Goal: Information Seeking & Learning: Understand process/instructions

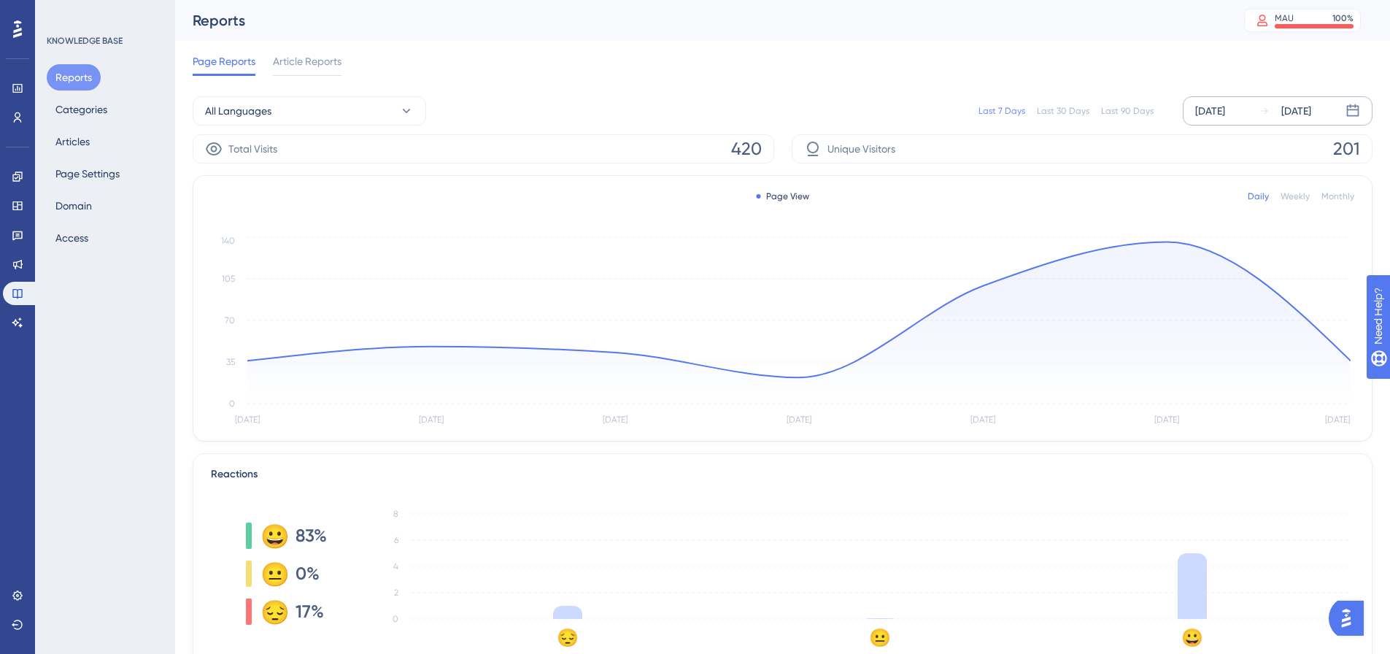
click at [1217, 114] on div "[DATE]" at bounding box center [1210, 111] width 30 height 18
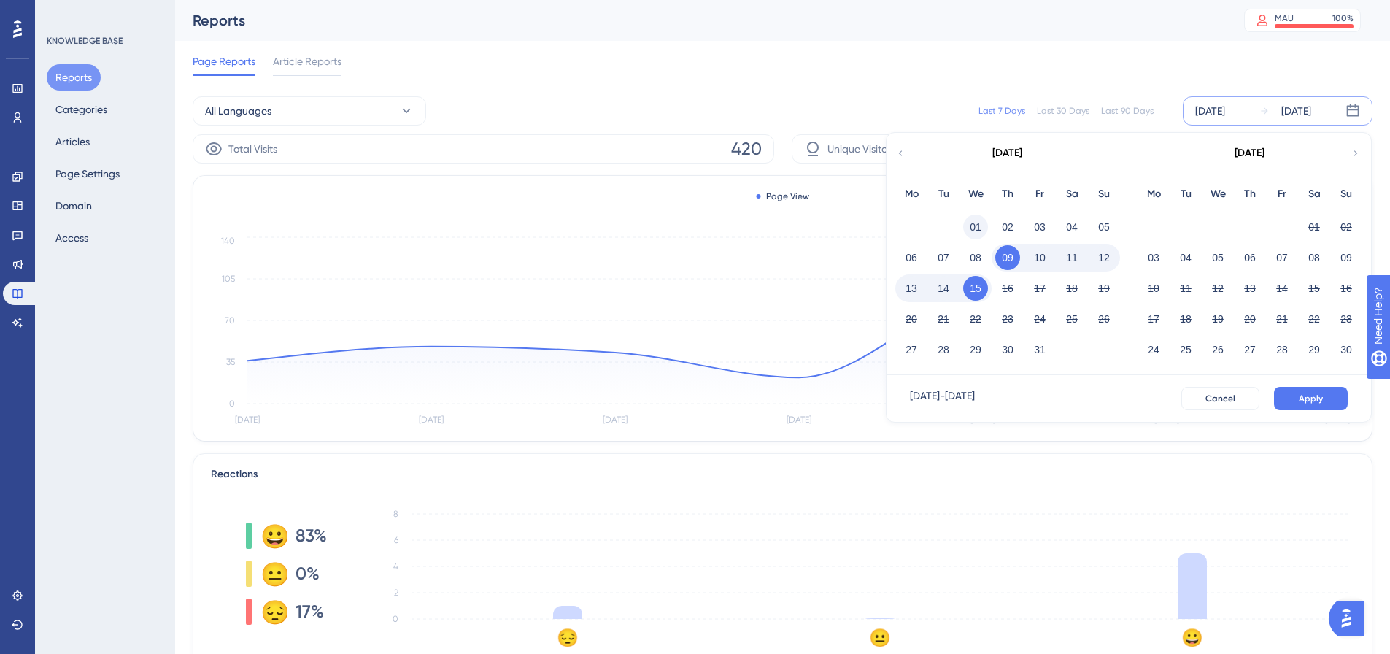
click at [982, 229] on button "01" at bounding box center [975, 227] width 25 height 25
click at [1290, 397] on button "Apply" at bounding box center [1311, 398] width 74 height 23
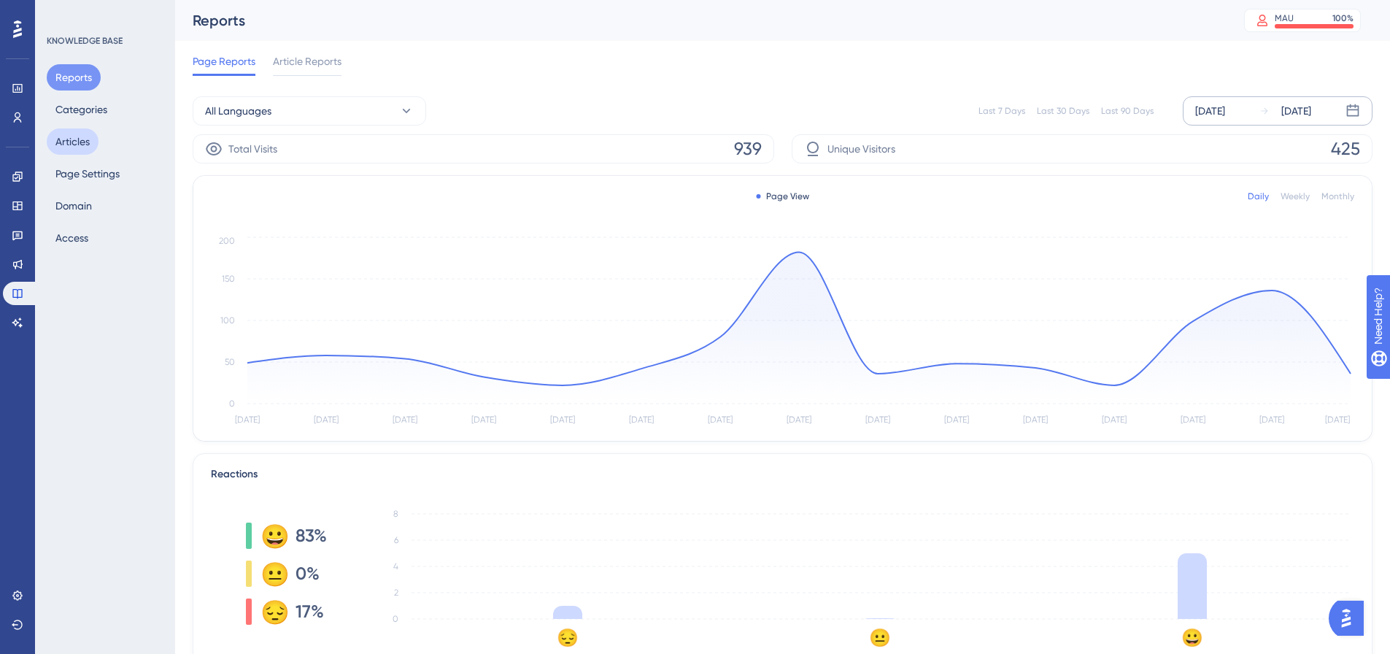
click at [66, 139] on button "Articles" at bounding box center [73, 141] width 52 height 26
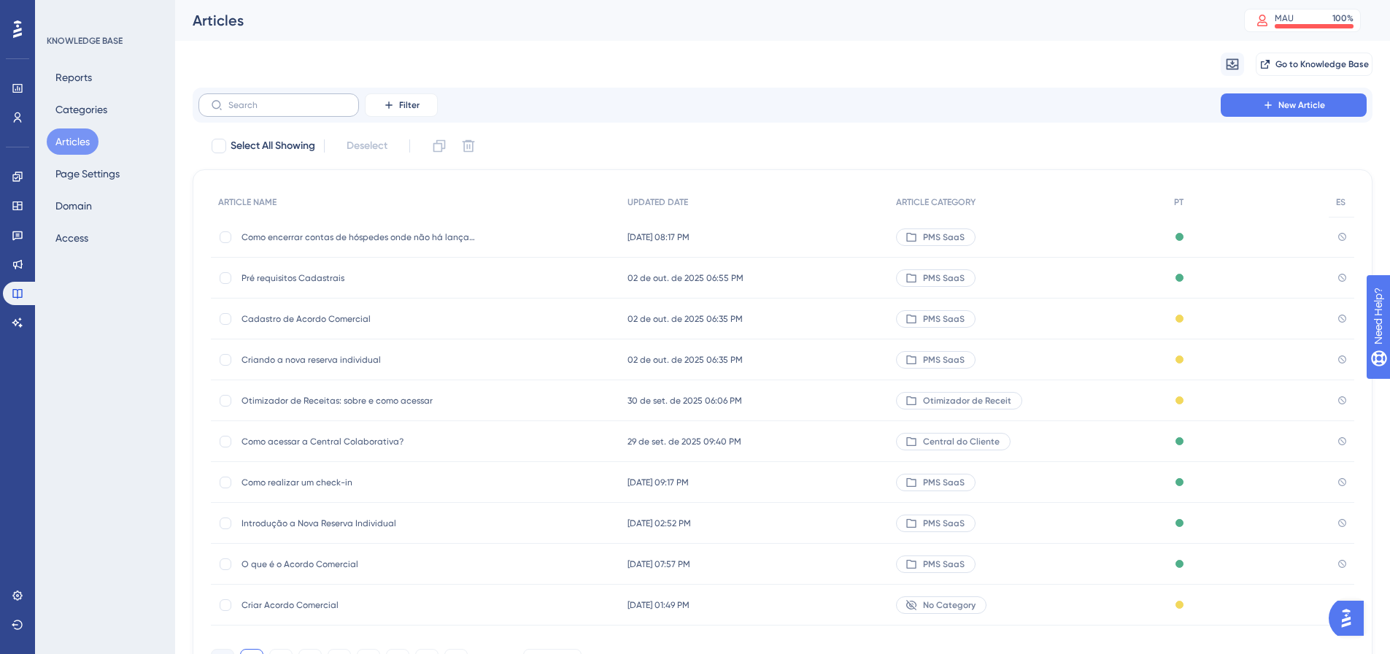
click at [269, 98] on label at bounding box center [279, 104] width 161 height 23
click at [269, 100] on input "text" at bounding box center [287, 105] width 118 height 10
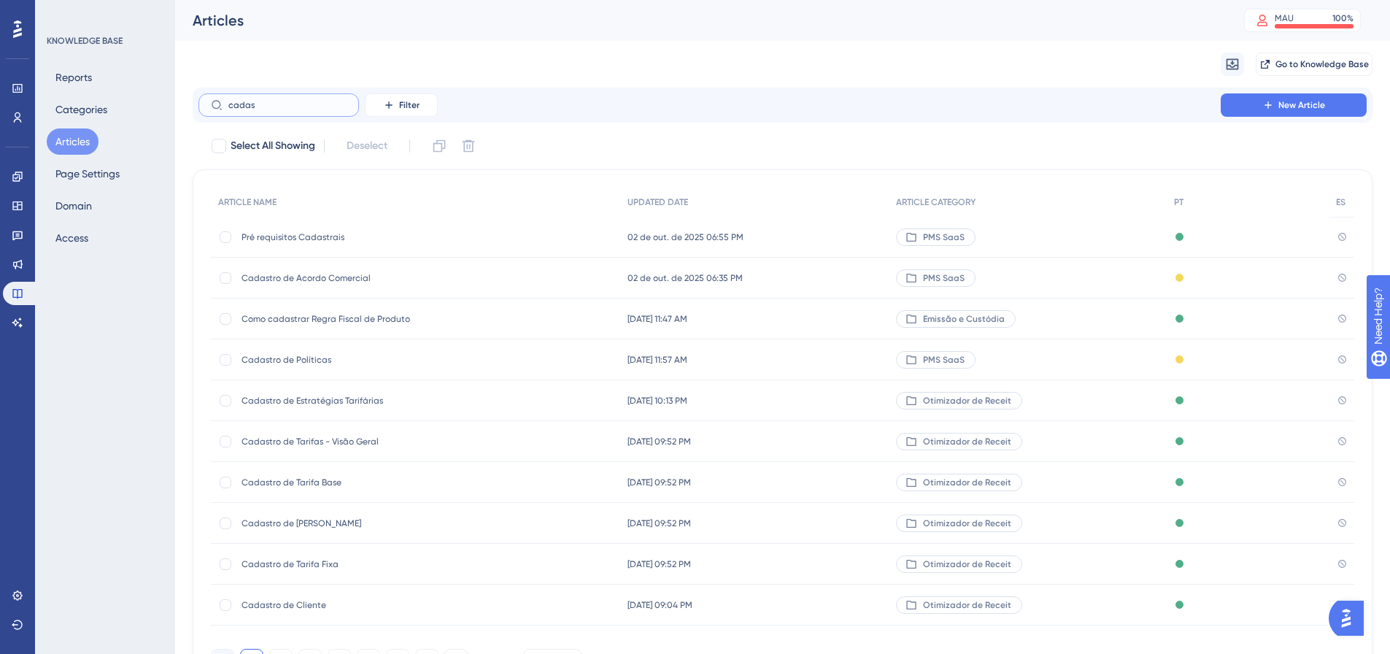
type input "cadas"
click at [275, 274] on span "Cadastro de Acordo Comercial" at bounding box center [359, 278] width 234 height 12
click at [344, 280] on span "Cadastro de Acordo Comercial" at bounding box center [359, 278] width 234 height 12
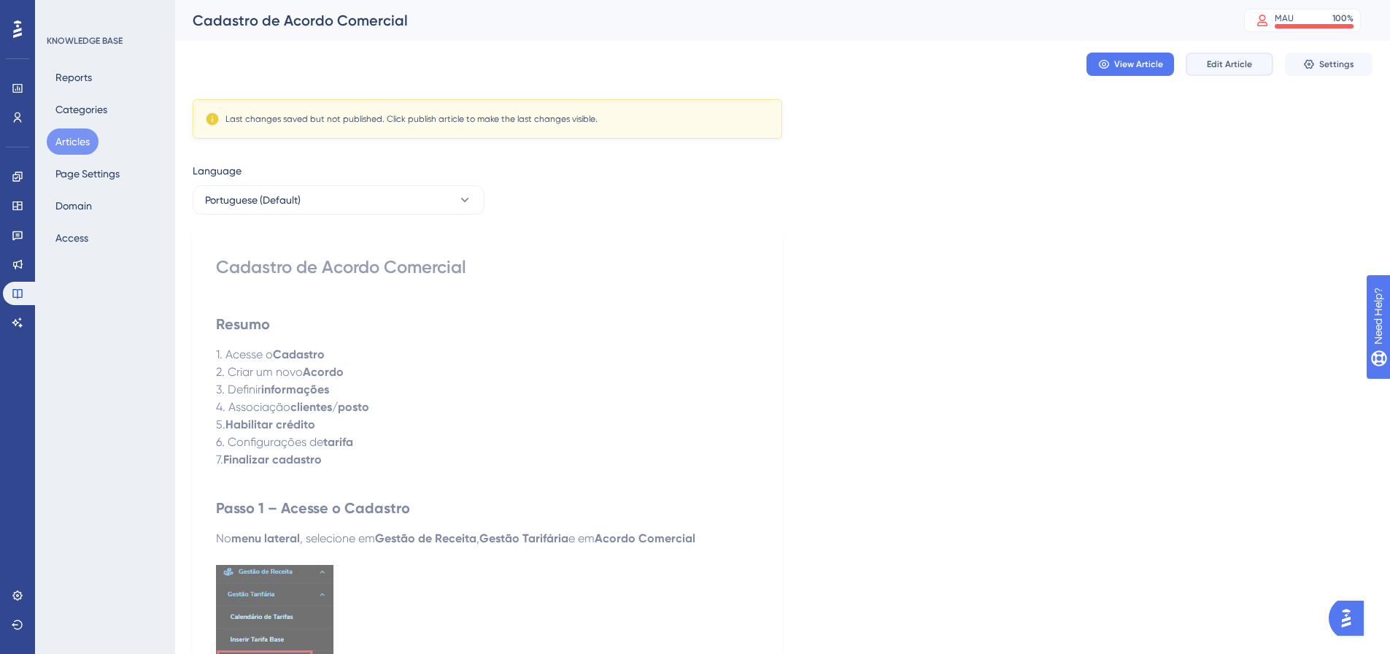
click at [1212, 58] on button "Edit Article" at bounding box center [1230, 64] width 88 height 23
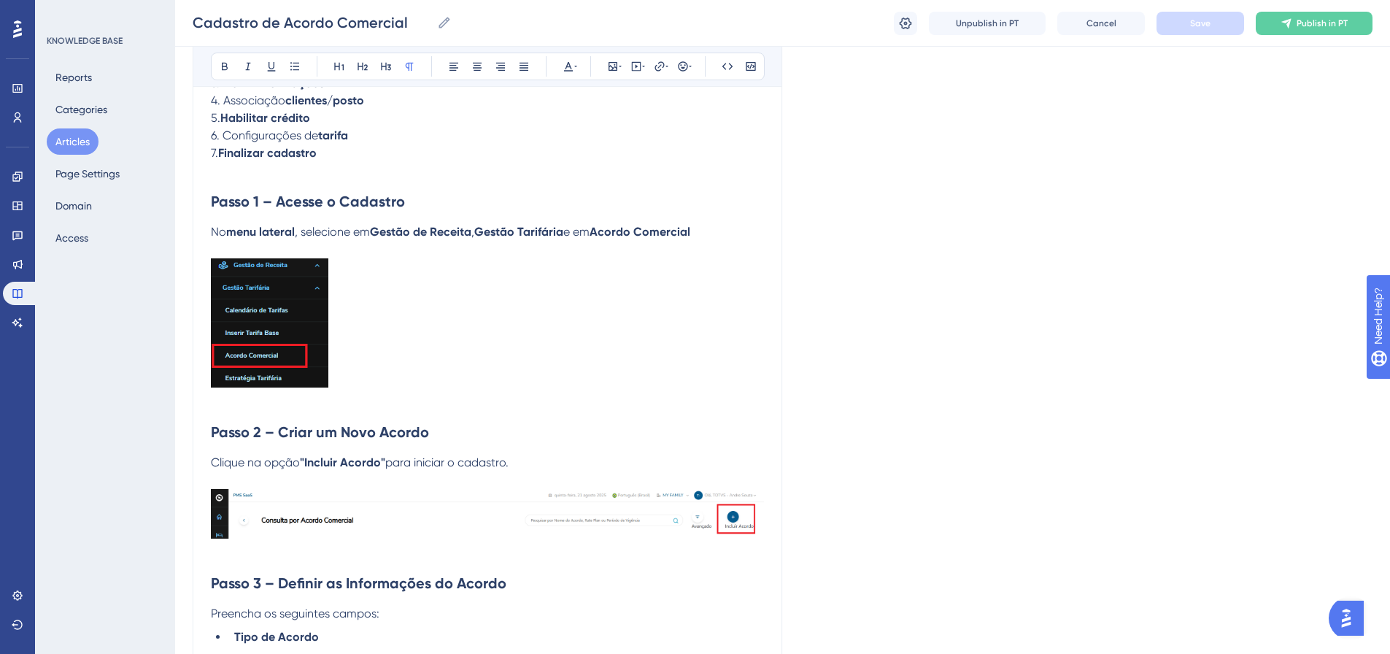
scroll to position [353, 0]
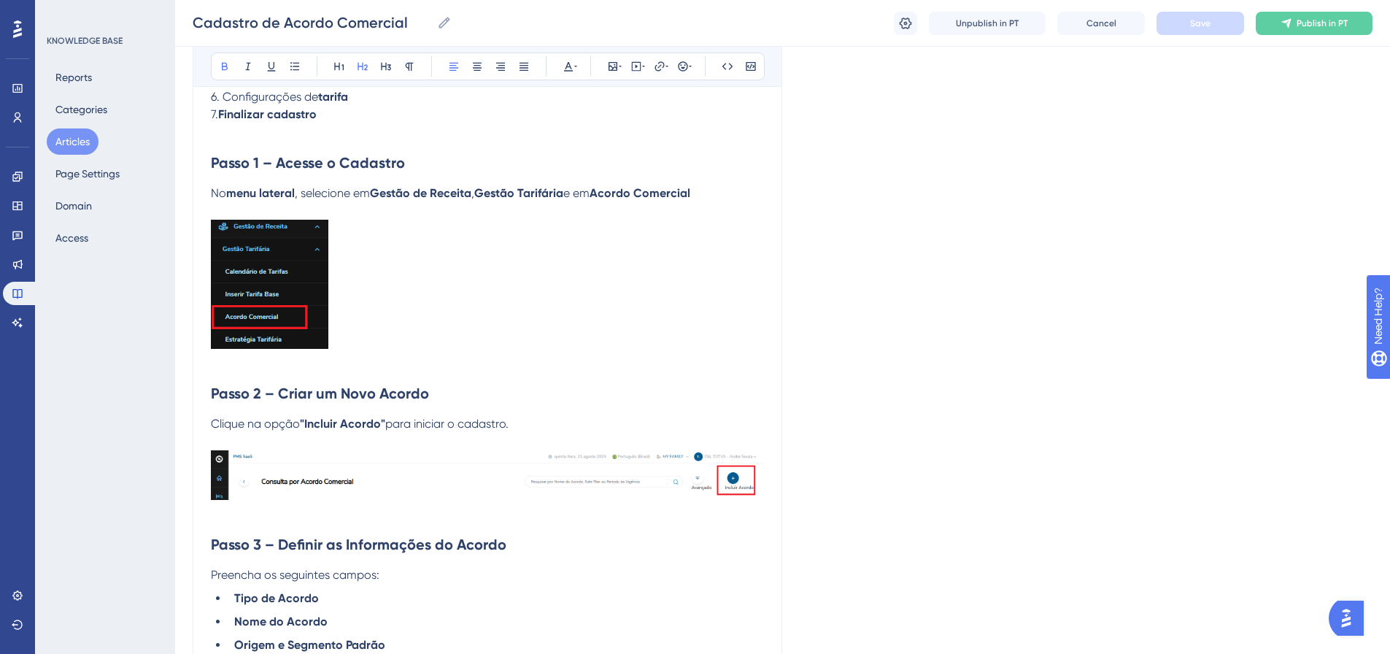
drag, startPoint x: 209, startPoint y: 393, endPoint x: 406, endPoint y: 388, distance: 196.4
drag, startPoint x: 213, startPoint y: 393, endPoint x: 438, endPoint y: 385, distance: 224.9
click at [438, 385] on h2 "Passo 2 – Criar um Novo Acordo" at bounding box center [487, 393] width 553 height 44
copy strong "Passo 2 – Criar um Novo Acordo"
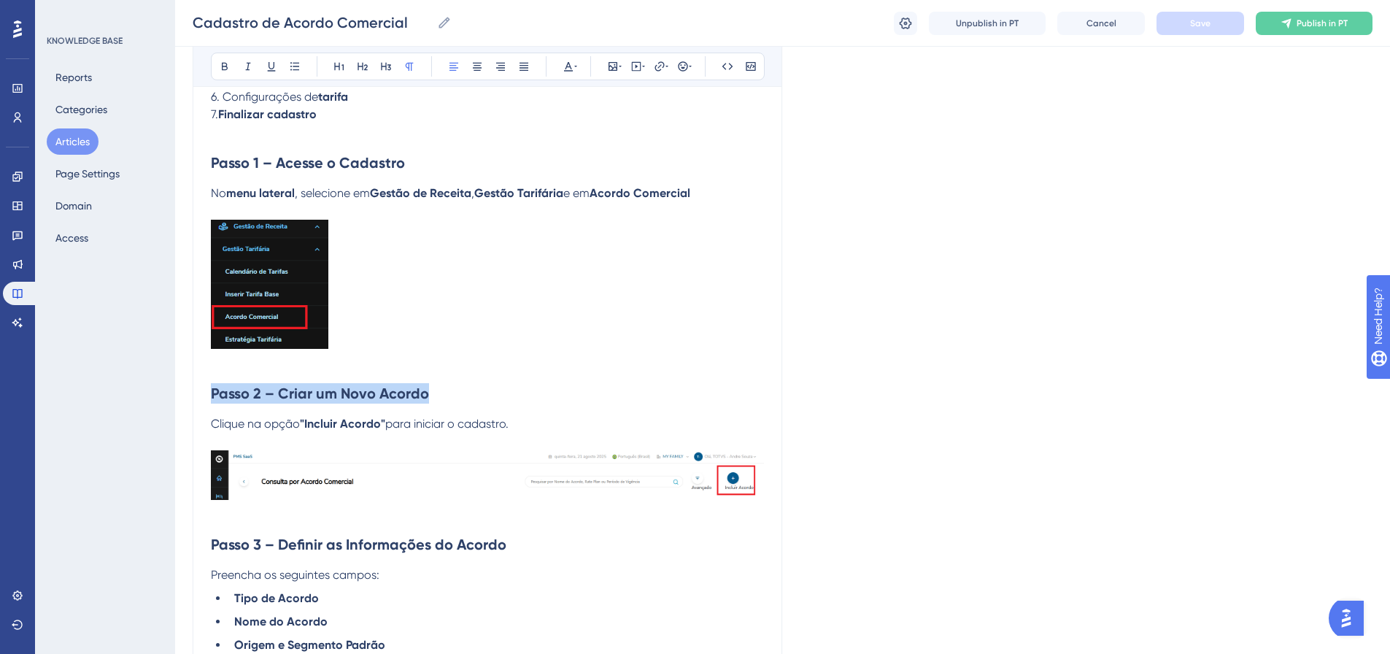
drag, startPoint x: 464, startPoint y: 431, endPoint x: 213, endPoint y: 425, distance: 251.1
click at [213, 425] on p "Clique na opção "Incluir Acordo" para iniciar o cadastro." at bounding box center [487, 424] width 553 height 18
copy p "Clique na opção "Incluir Acordo" para iniciar o cadastro."
drag, startPoint x: 600, startPoint y: 471, endPoint x: 570, endPoint y: 566, distance: 98.8
click at [570, 566] on h2 "Passo 3 – Definir as Informações do Acordo" at bounding box center [487, 545] width 553 height 44
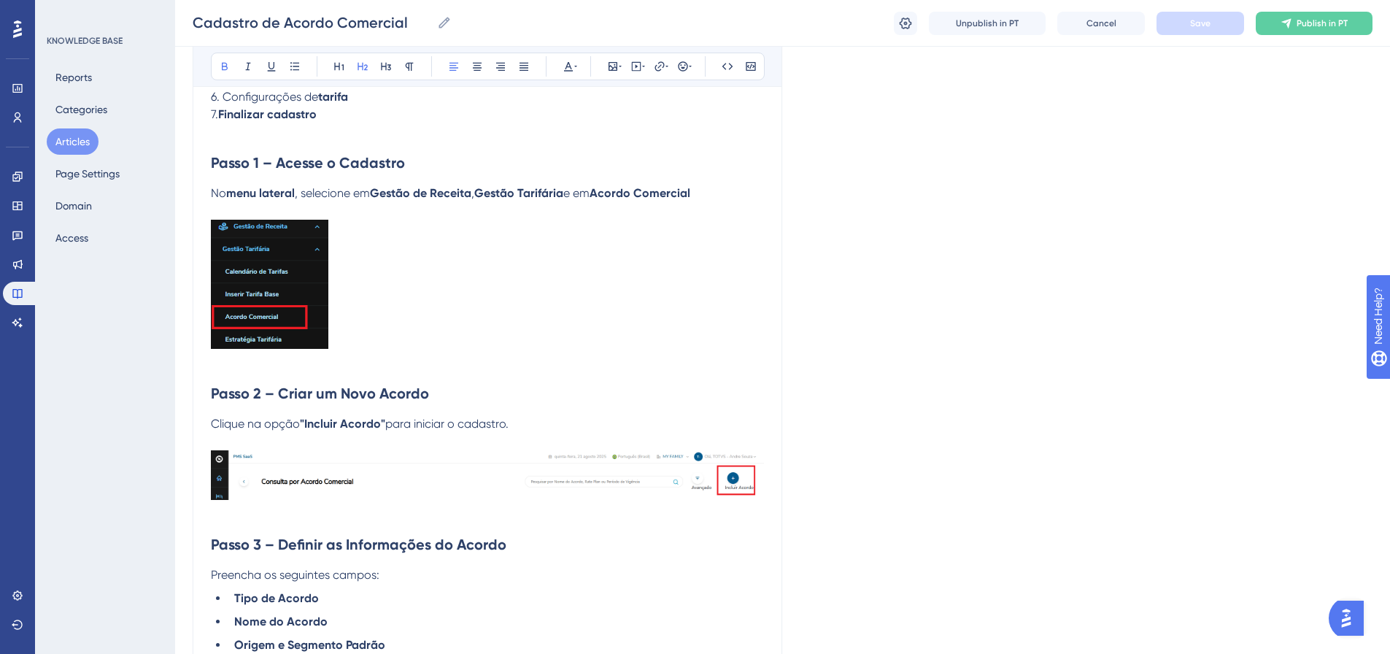
drag, startPoint x: 528, startPoint y: 463, endPoint x: 504, endPoint y: 488, distance: 34.6
click at [504, 488] on img at bounding box center [487, 475] width 553 height 50
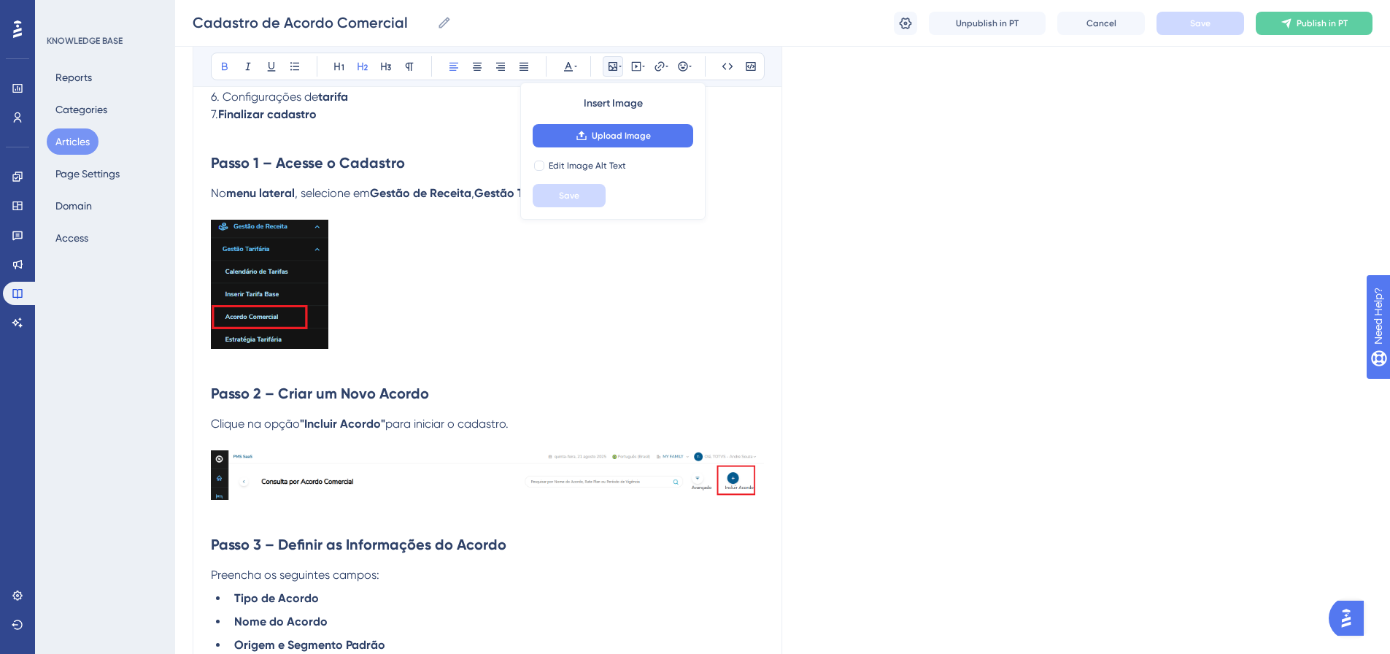
click at [679, 538] on h2 "Passo 3 – Definir as Informações do Acordo" at bounding box center [487, 545] width 553 height 44
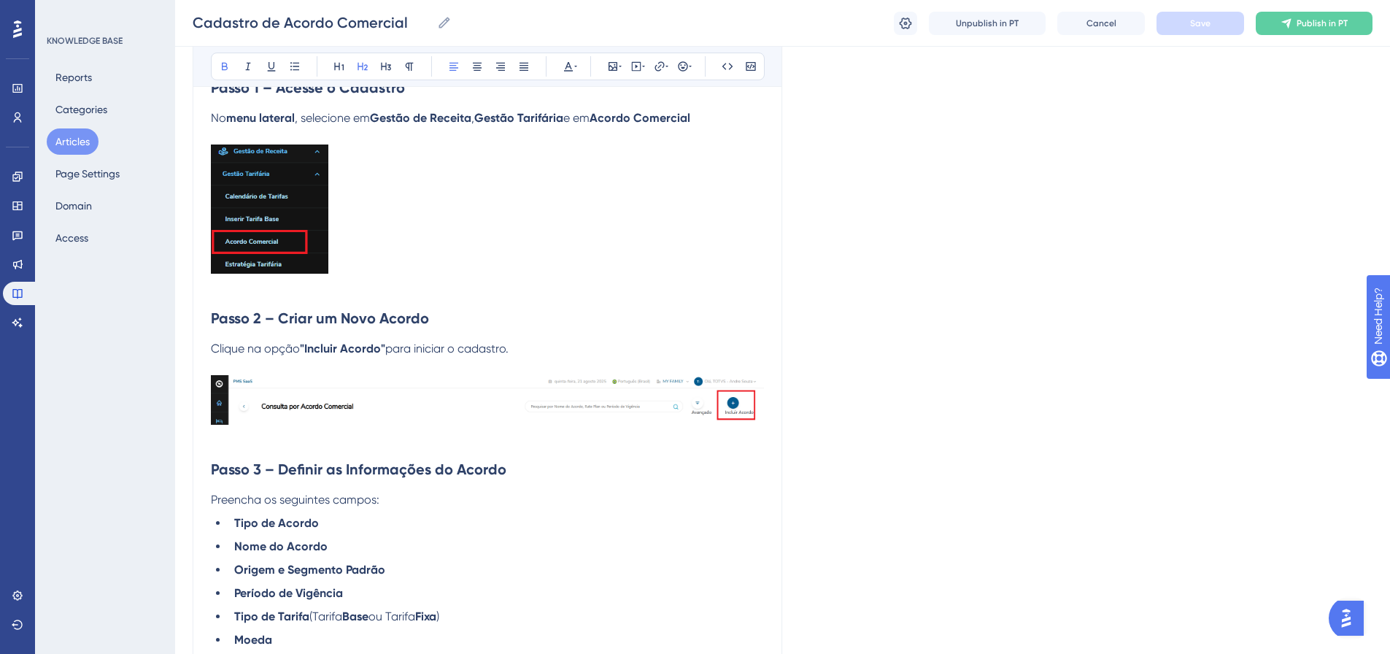
scroll to position [499, 0]
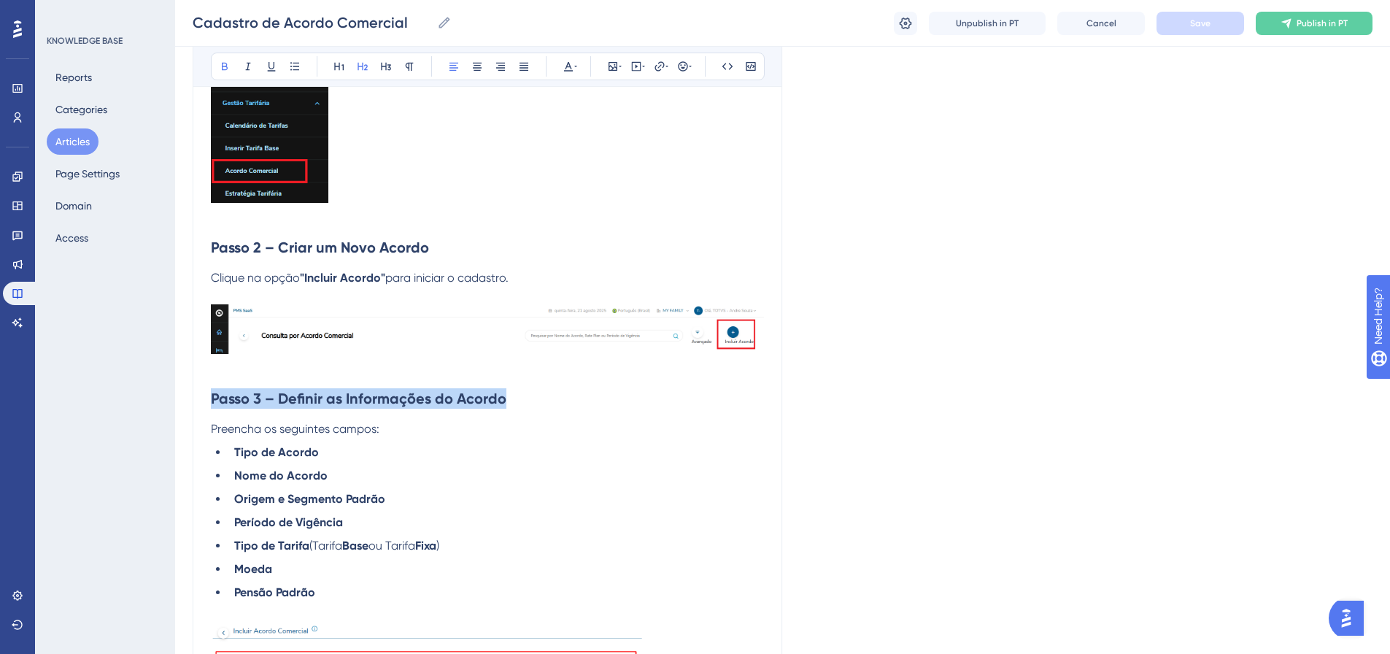
drag, startPoint x: 214, startPoint y: 393, endPoint x: 503, endPoint y: 384, distance: 289.2
click at [503, 384] on h2 "Passo 3 – Definir as Informações do Acordo" at bounding box center [487, 399] width 553 height 44
copy strong "Passo 3 – Definir as Informações do Acordo"
drag, startPoint x: 215, startPoint y: 428, endPoint x: 251, endPoint y: 458, distance: 46.7
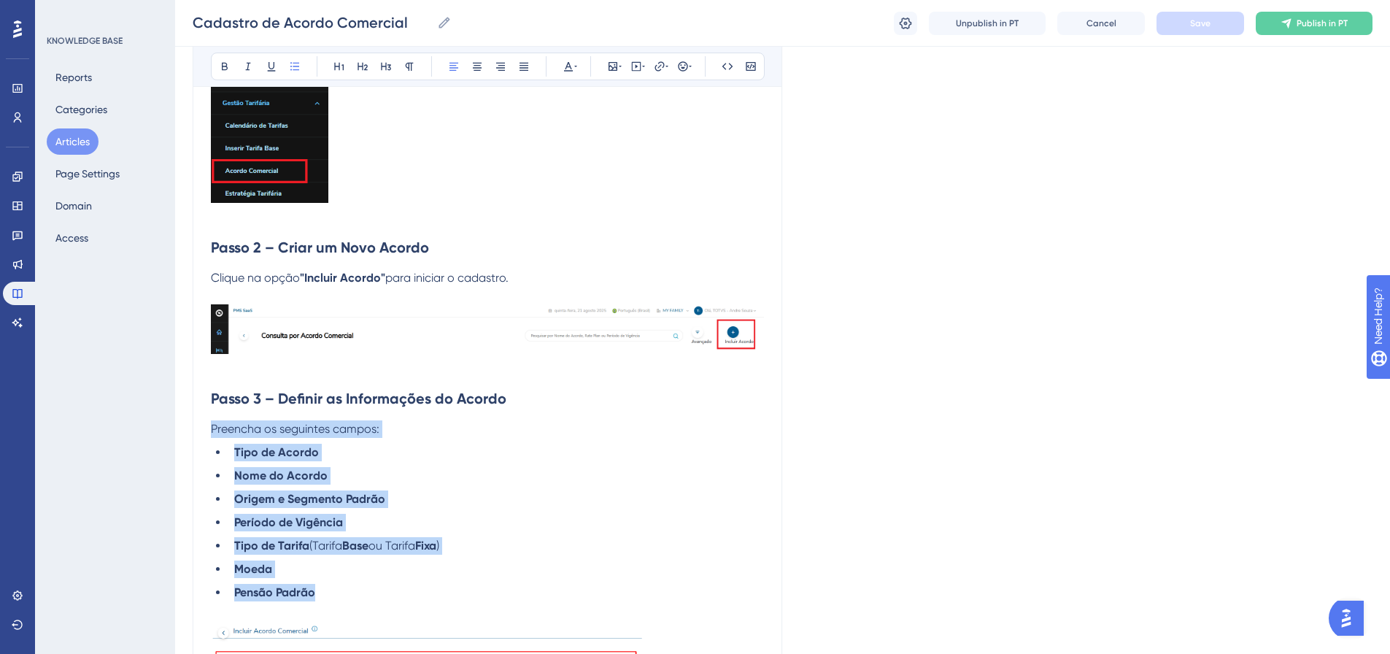
drag, startPoint x: 317, startPoint y: 588, endPoint x: 210, endPoint y: 430, distance: 190.3
copy div "Preencha os seguintes campos: Tipo de Acordo Nome do Acordo Origem e Segmento P…"
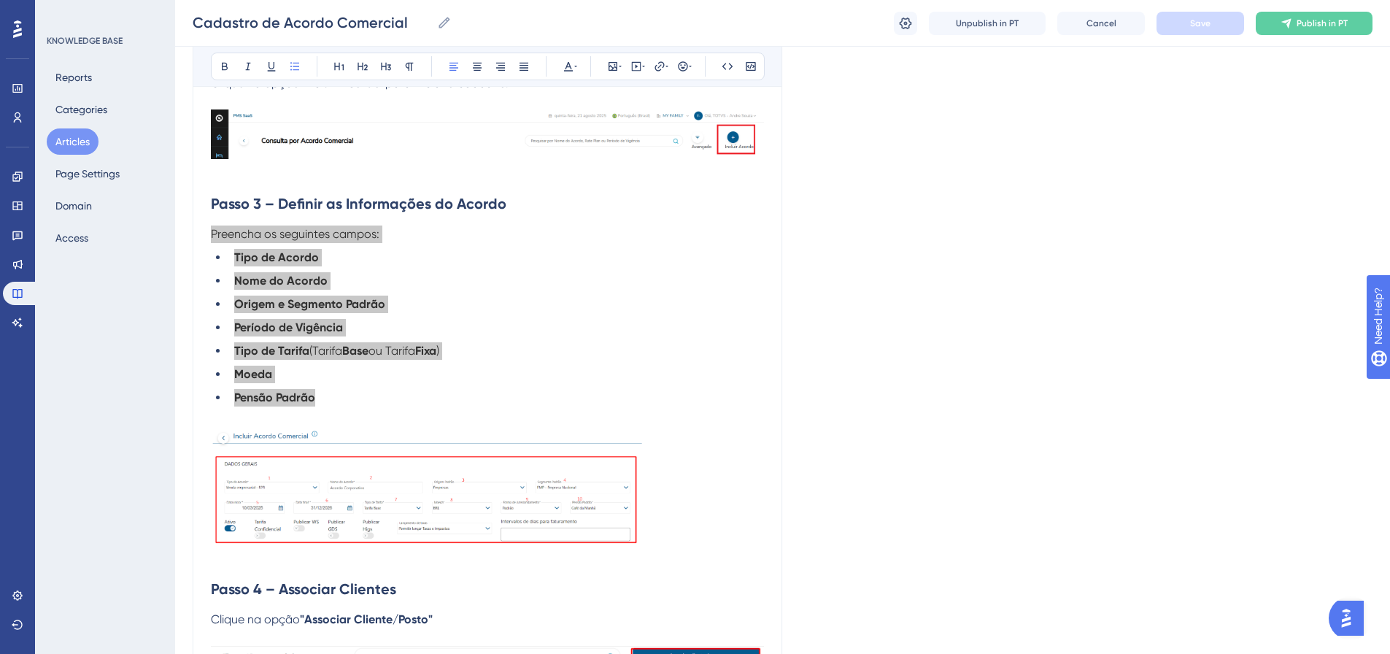
scroll to position [718, 0]
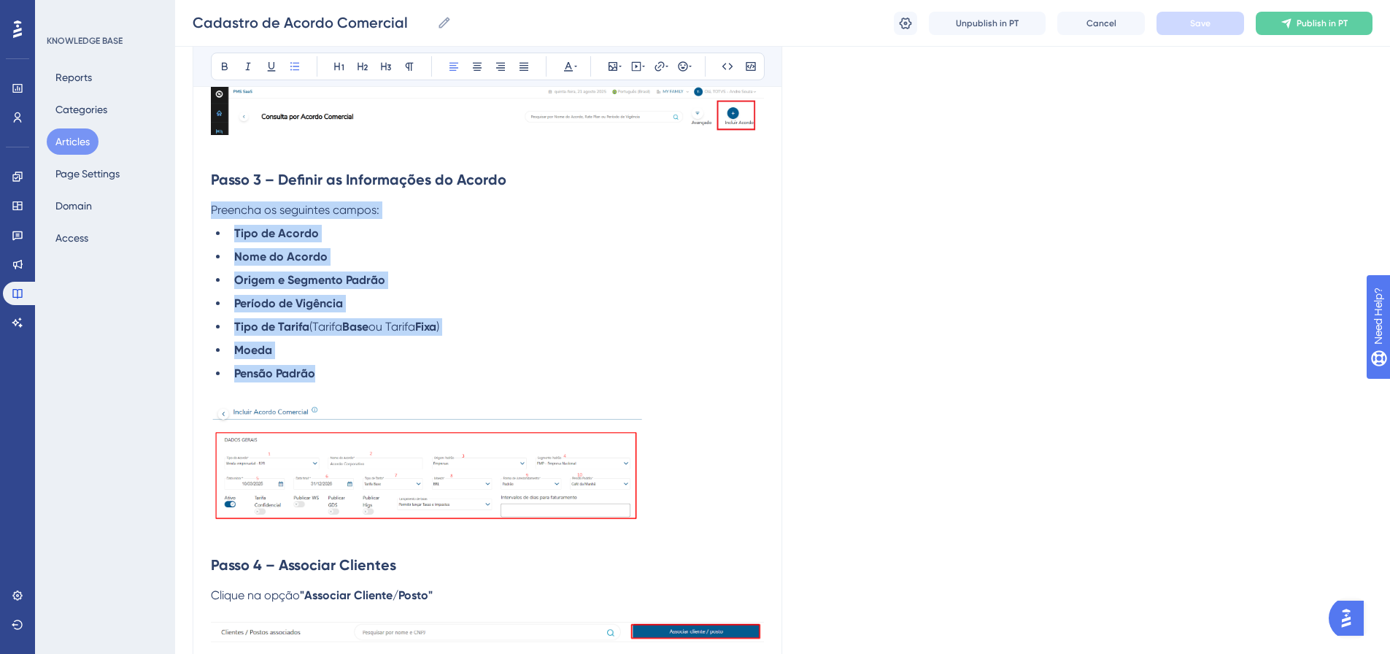
click at [328, 488] on img at bounding box center [428, 460] width 434 height 120
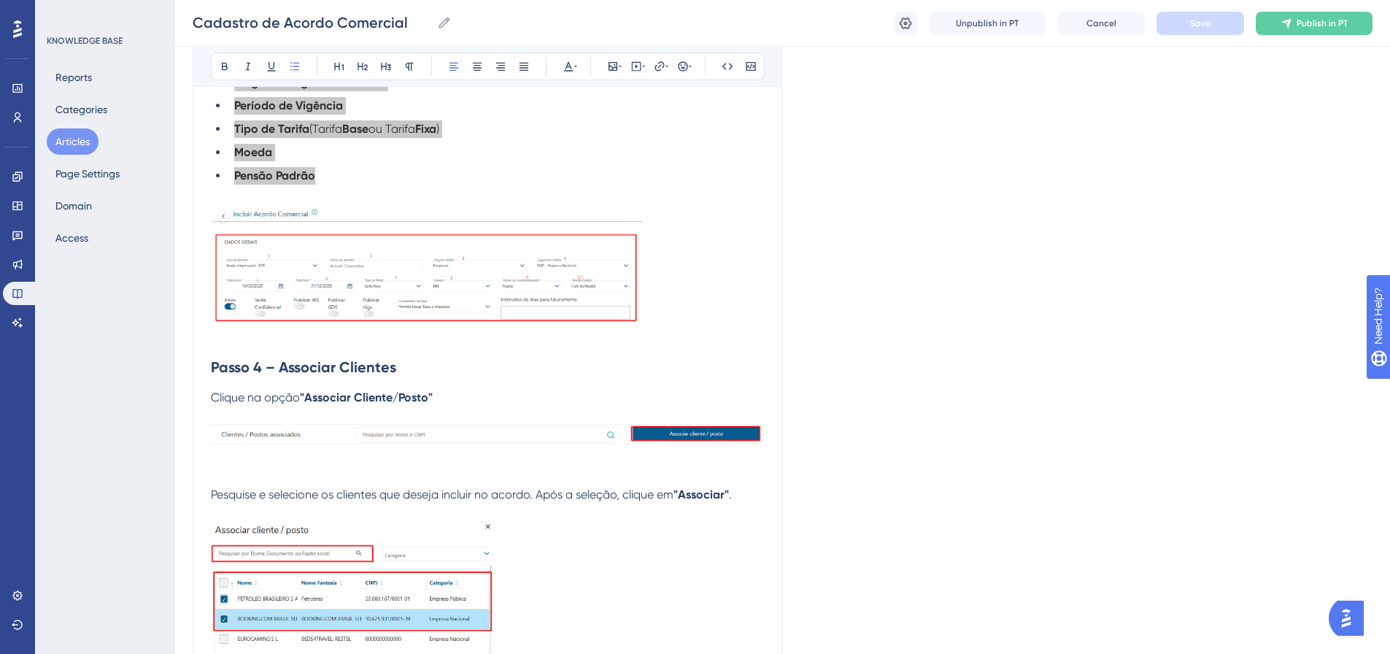
scroll to position [937, 0]
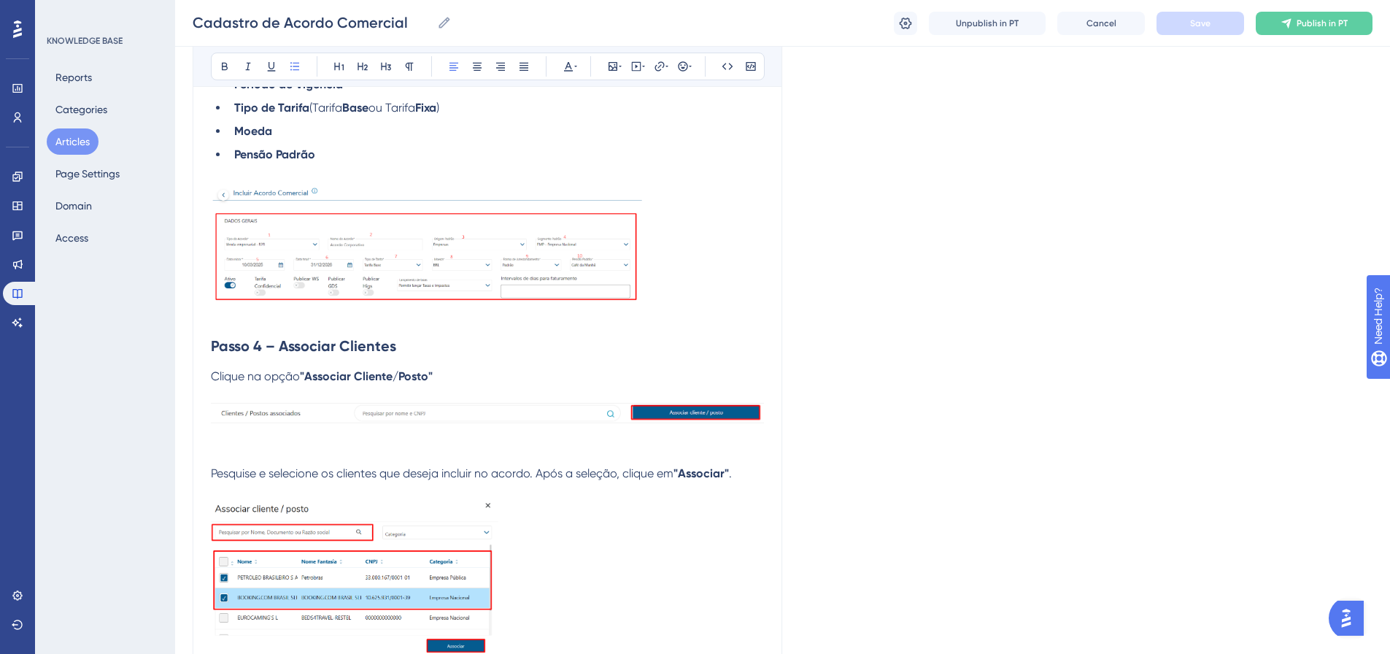
drag, startPoint x: 209, startPoint y: 346, endPoint x: 367, endPoint y: 357, distance: 158.0
click at [367, 357] on div "Cadastro de Acordo Comercial Bold Italic Underline Bullet Point Heading 1 Headi…" at bounding box center [488, 580] width 590 height 2709
drag, startPoint x: 393, startPoint y: 348, endPoint x: 177, endPoint y: 347, distance: 216.0
click at [207, 352] on div "Cadastro de Acordo Comercial Bold Italic Underline Bullet Point Heading 1 Headi…" at bounding box center [488, 580] width 590 height 2709
copy strong "Passo 4 – Associar Clientes"
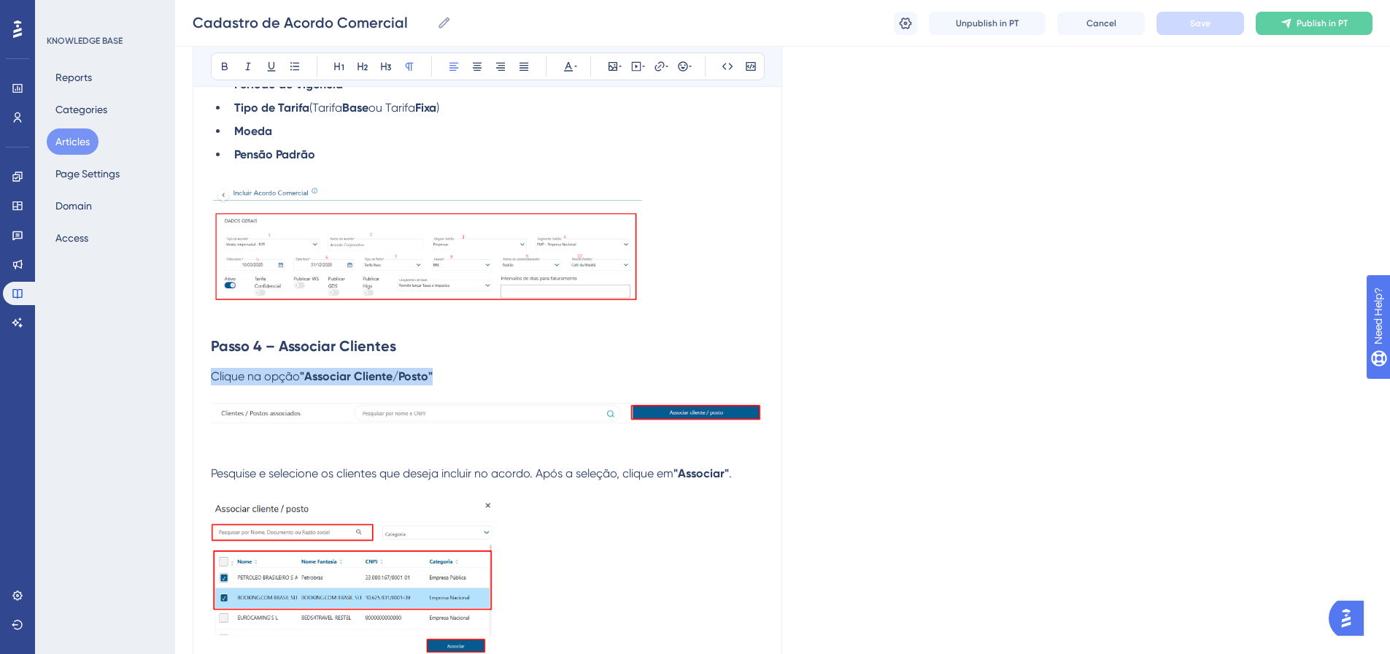
drag, startPoint x: 223, startPoint y: 377, endPoint x: 437, endPoint y: 377, distance: 213.8
click at [437, 377] on p "Clique na opção "Associar Cliente/Posto"" at bounding box center [487, 377] width 553 height 18
copy p "Clique na opção "Associar Cliente/Posto""
click at [662, 423] on img at bounding box center [487, 414] width 553 height 22
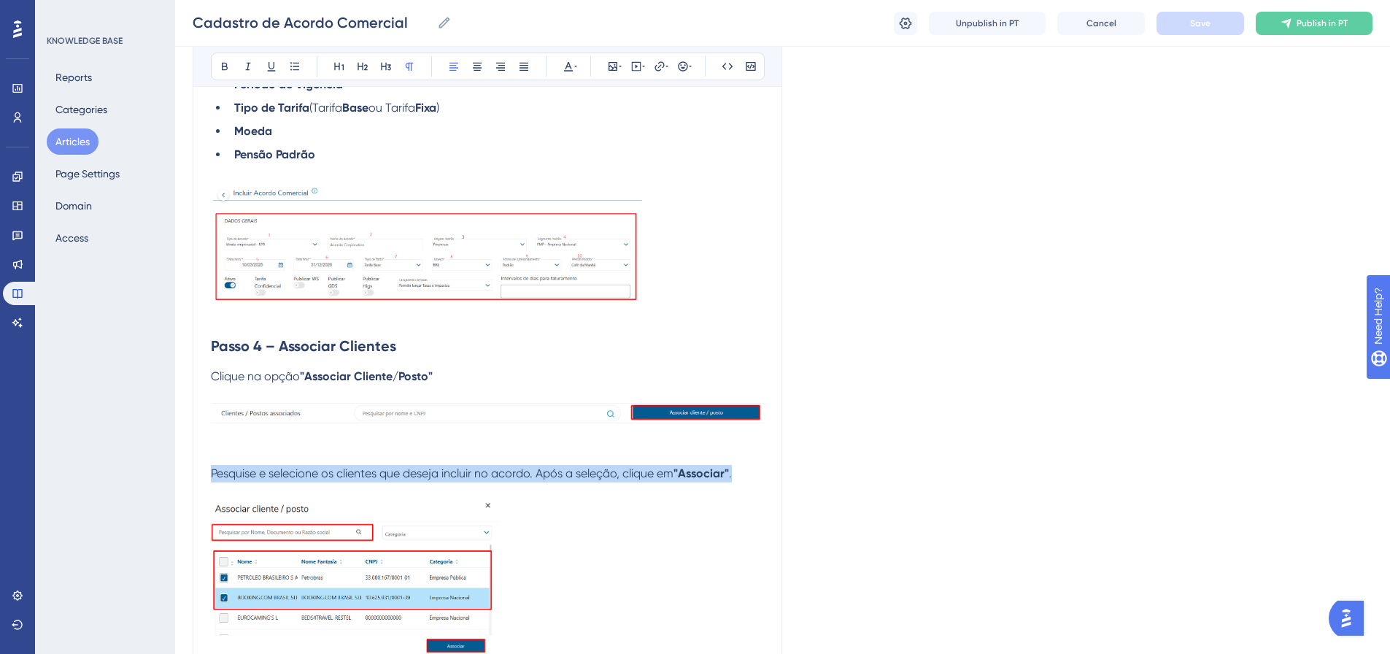
drag, startPoint x: 212, startPoint y: 472, endPoint x: 747, endPoint y: 477, distance: 535.7
click at [747, 477] on p "Pesquise e selecione os clientes que deseja incluir no acordo. Após a seleção, …" at bounding box center [487, 474] width 553 height 18
copy p "Pesquise e selecione os clientes que deseja incluir no acordo. Após a seleção, …"
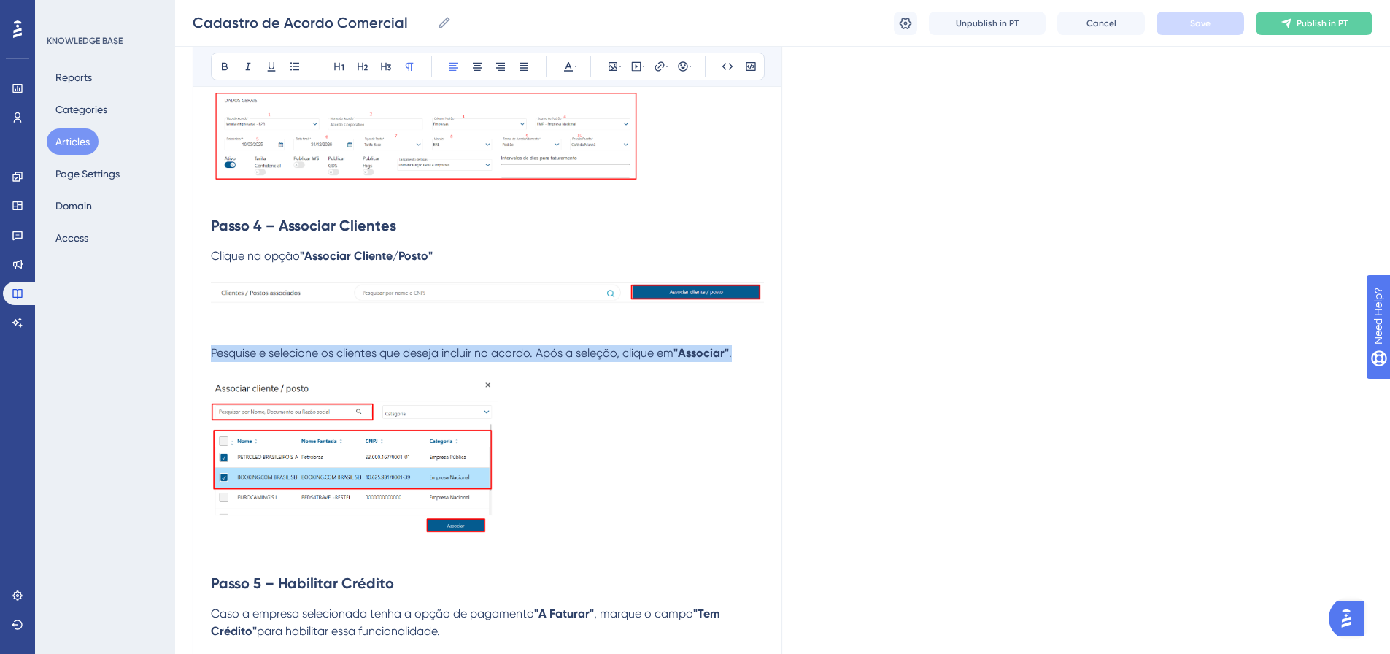
scroll to position [1083, 0]
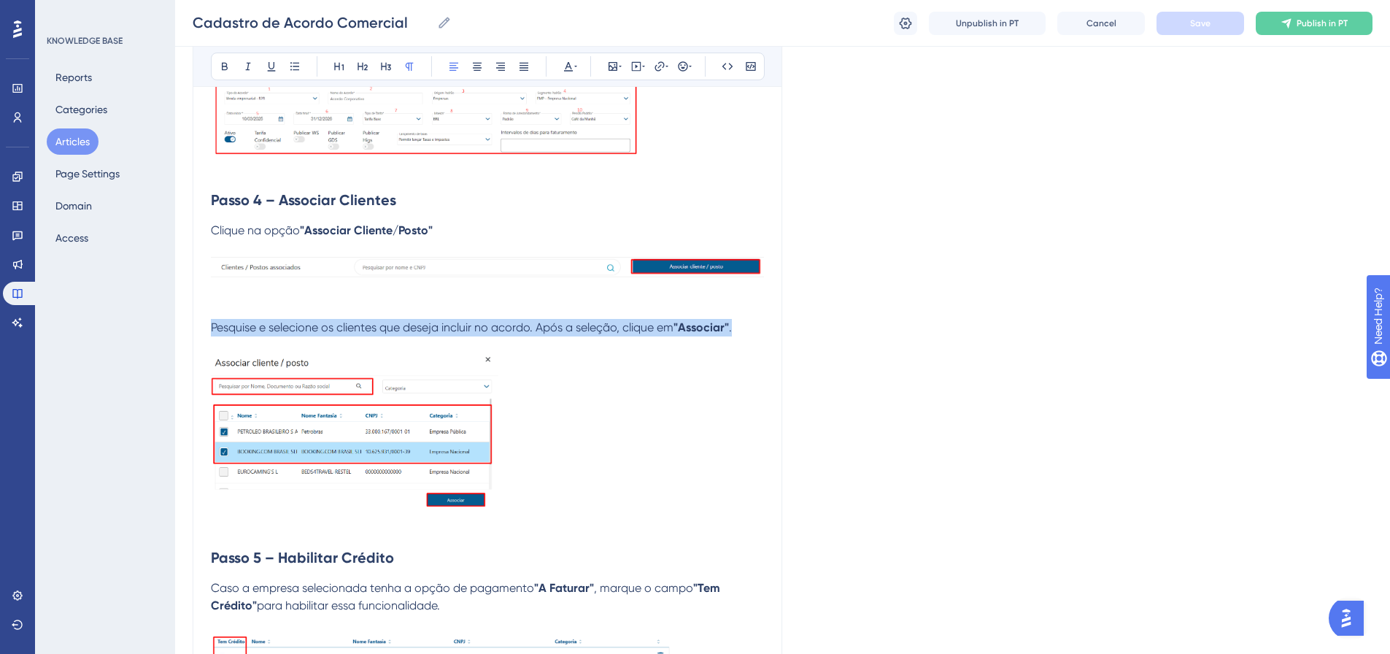
click at [344, 439] on img at bounding box center [355, 433] width 288 height 159
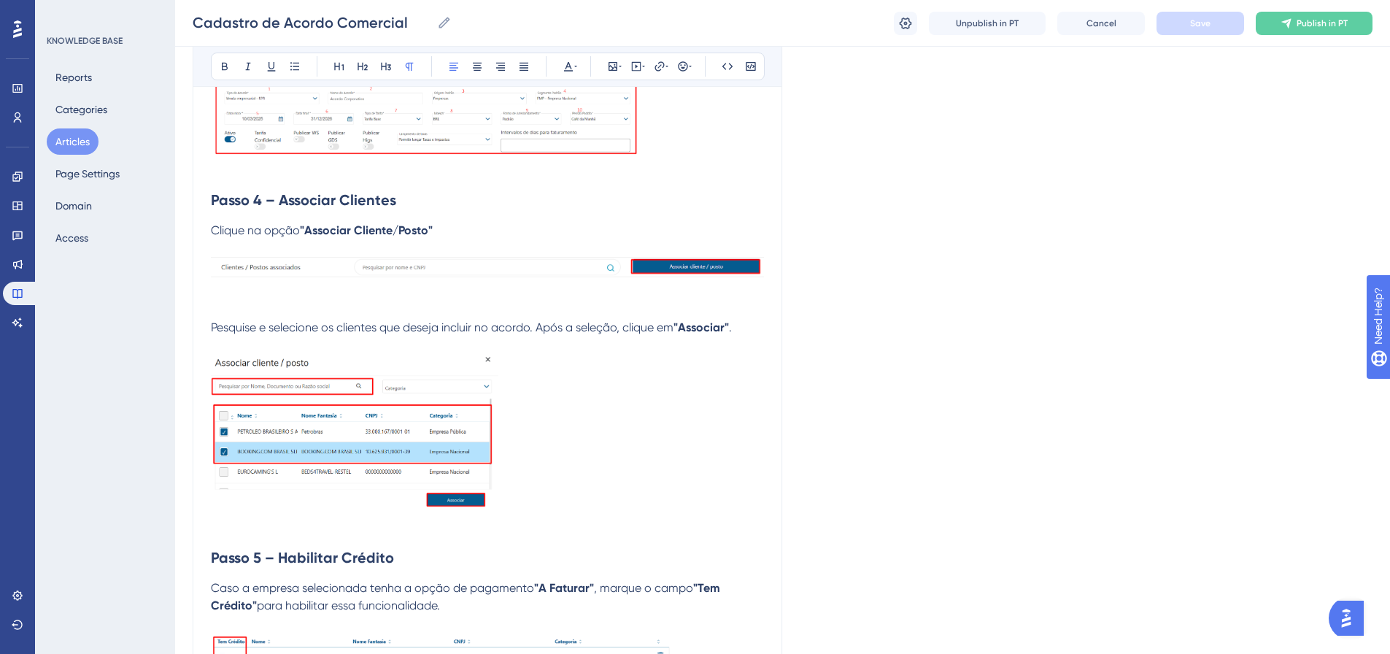
drag, startPoint x: 344, startPoint y: 423, endPoint x: 638, endPoint y: 403, distance: 294.1
click at [638, 403] on p at bounding box center [487, 436] width 553 height 164
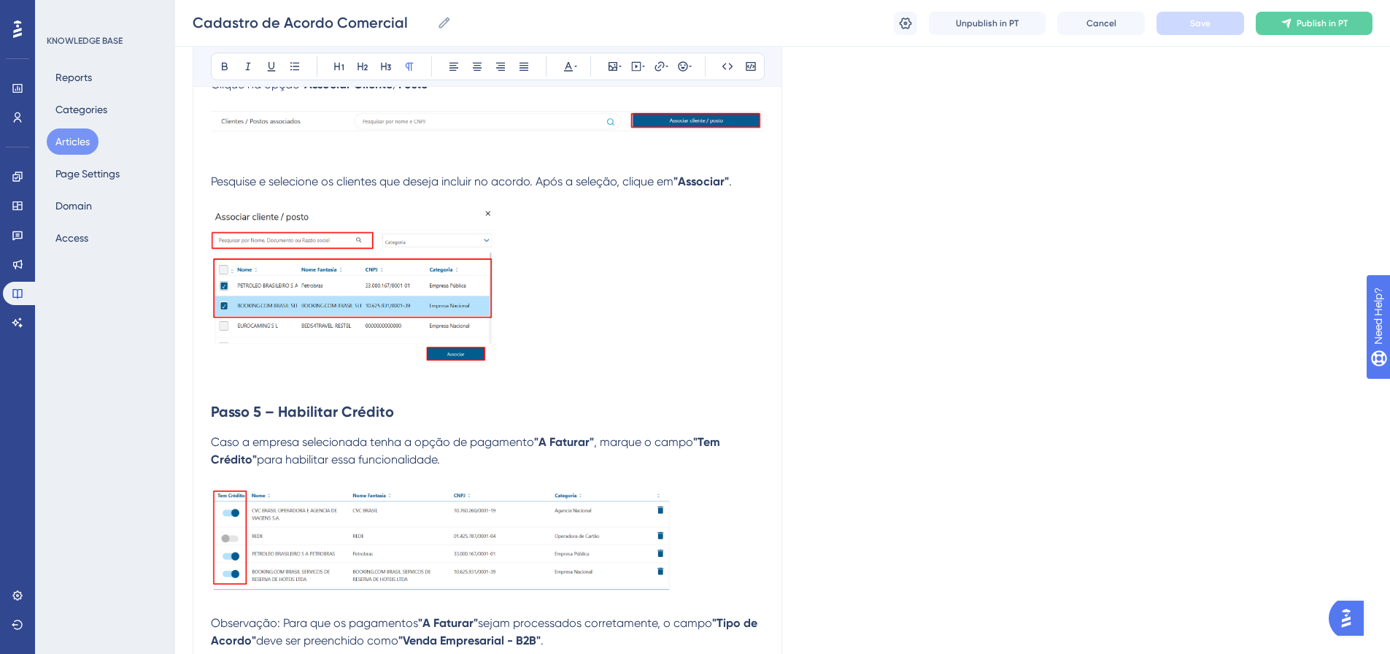
drag, startPoint x: 209, startPoint y: 407, endPoint x: 328, endPoint y: 414, distance: 119.1
click at [326, 414] on div "Cadastro de Acordo Comercial Bold Italic Underline Bullet Point Heading 1 Headi…" at bounding box center [488, 288] width 590 height 2709
drag, startPoint x: 329, startPoint y: 429, endPoint x: 207, endPoint y: 412, distance: 123.1
click at [207, 412] on div "Cadastro de Acordo Comercial Bold Italic Underline Bullet Point Heading 1 Headi…" at bounding box center [488, 288] width 590 height 2709
copy strong "Passo 5 – Habilitar Crédito"
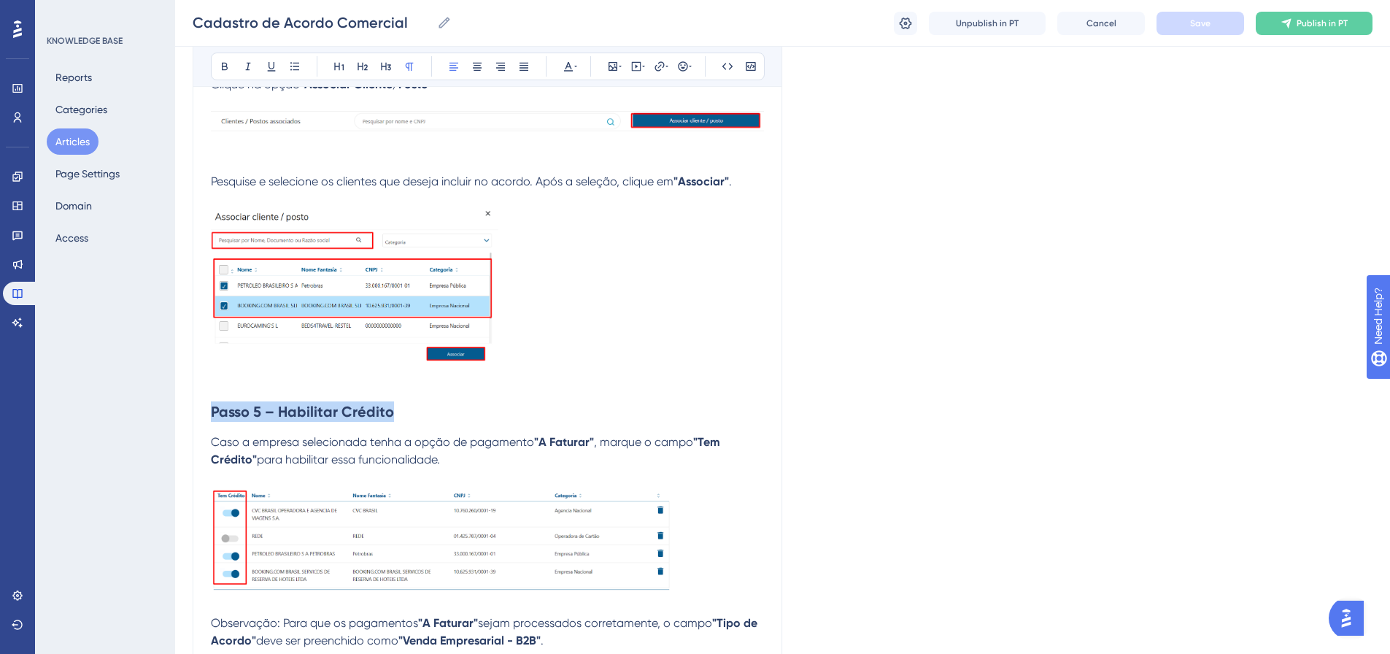
drag, startPoint x: 455, startPoint y: 461, endPoint x: 207, endPoint y: 442, distance: 248.9
click at [207, 442] on div "Cadastro de Acordo Comercial Bold Italic Underline Bullet Point Heading 1 Headi…" at bounding box center [488, 288] width 590 height 2709
copy p "Caso a empresa selecionada tenha a opção de pagamento "A Faturar" , marque o ca…"
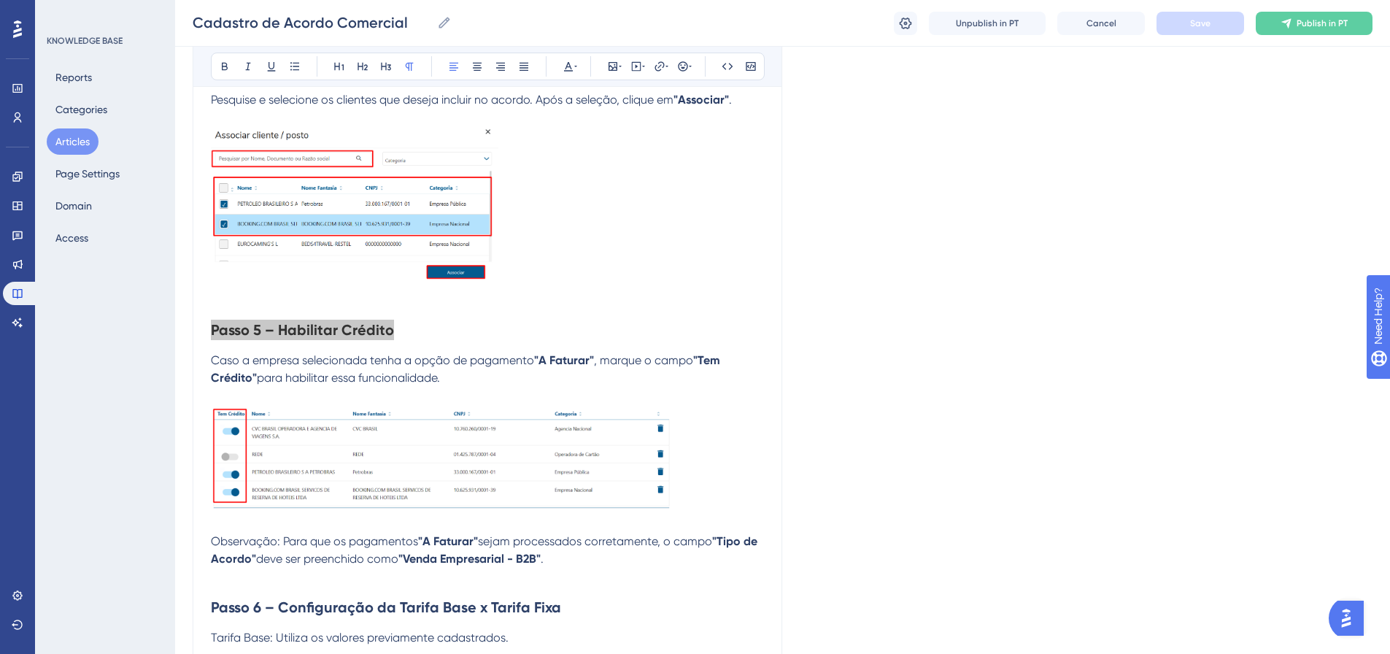
scroll to position [1375, 0]
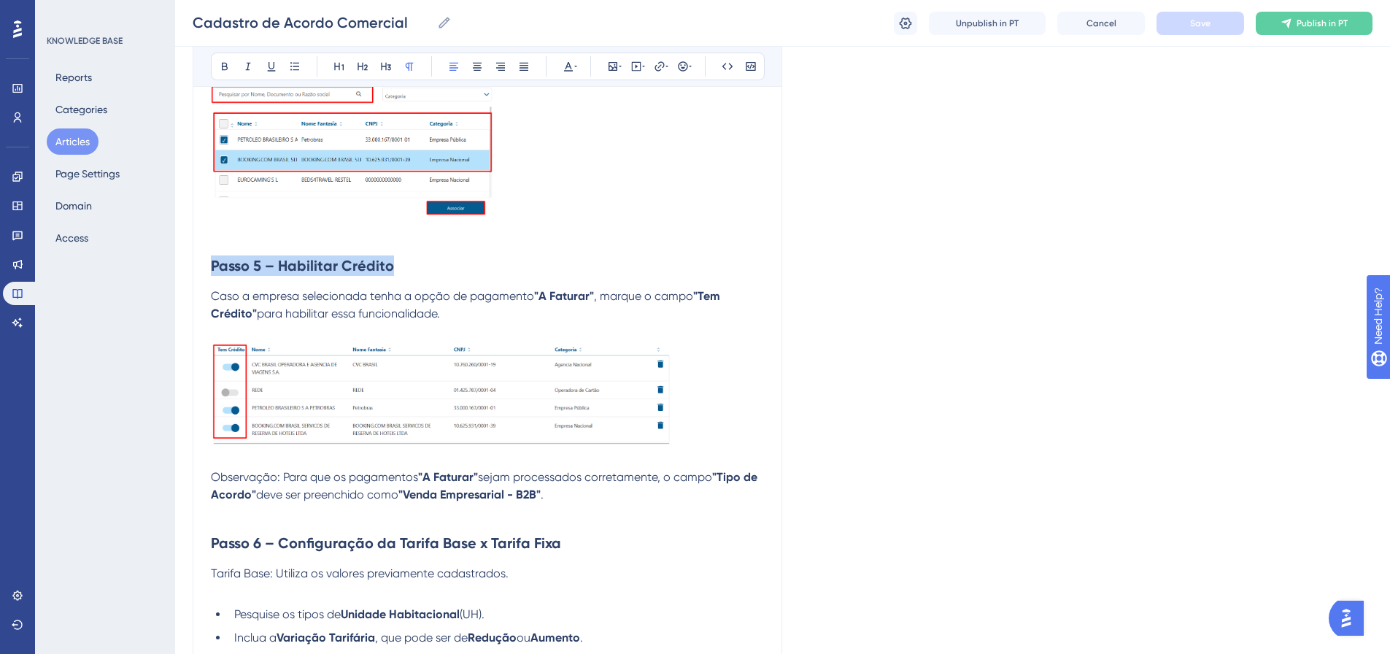
drag, startPoint x: 564, startPoint y: 498, endPoint x: 211, endPoint y: 478, distance: 353.8
click at [211, 478] on p "Observação: Para que os pagamentos "A Faturar" sejam processados corretamente, …" at bounding box center [487, 486] width 553 height 35
copy p "Observação: Para que os pagamentos "A Faturar" sejam processados corretamente, …"
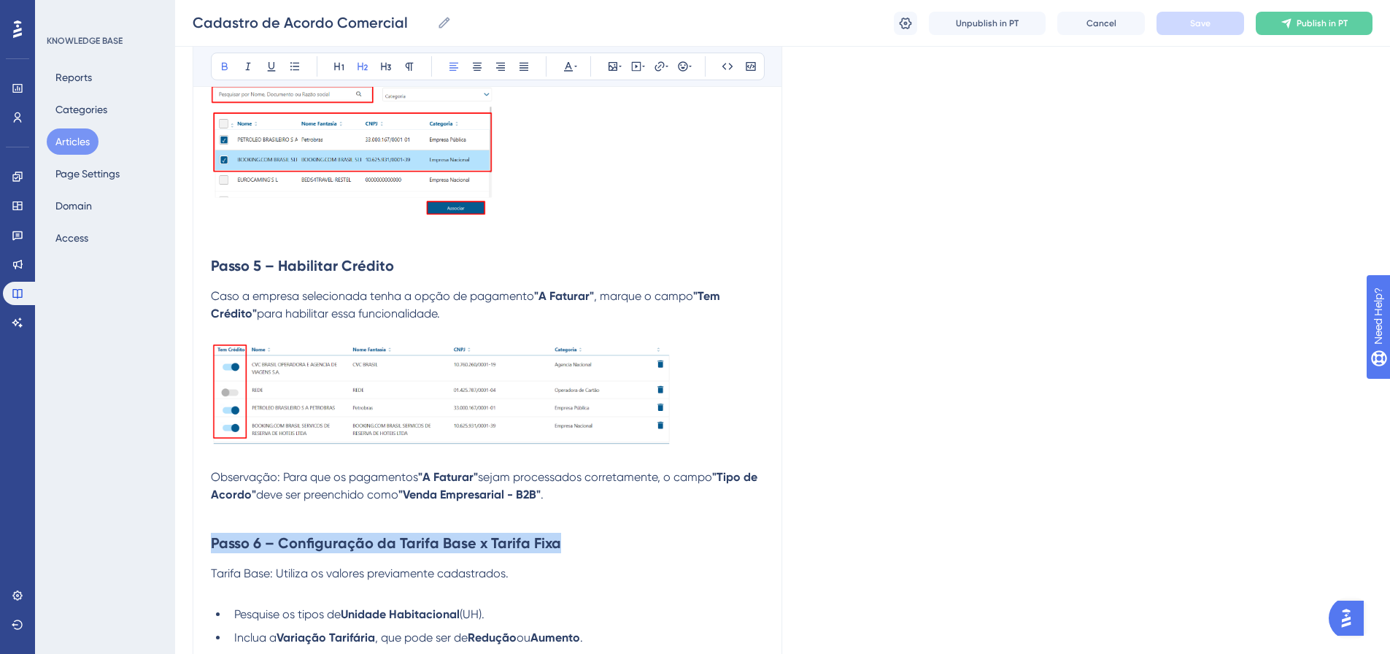
drag, startPoint x: 212, startPoint y: 546, endPoint x: 562, endPoint y: 555, distance: 350.4
click at [562, 555] on h2 "Passo 6 – Configuração da Tarifa Base x Tarifa Fixa" at bounding box center [487, 543] width 553 height 44
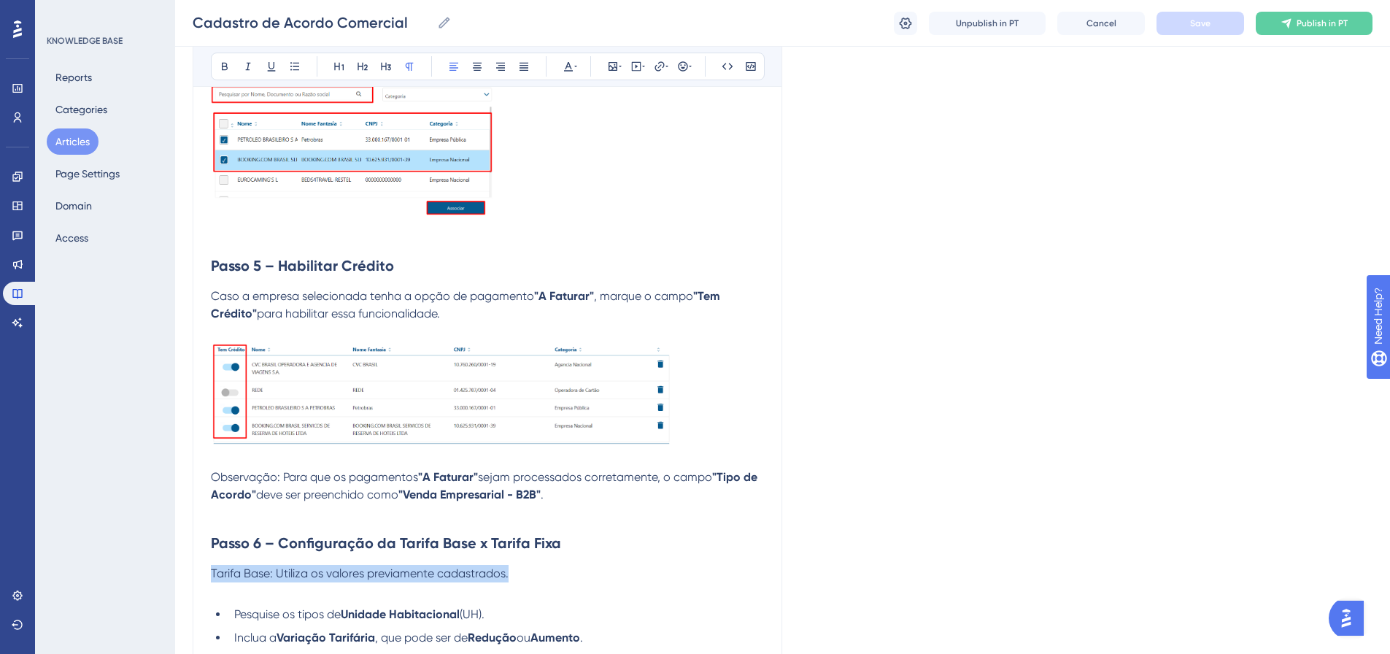
drag, startPoint x: 511, startPoint y: 579, endPoint x: 180, endPoint y: 571, distance: 330.7
click at [180, 571] on div "Performance Users Engagement Widgets Feedback Product Updates Knowledge Base AI…" at bounding box center [782, 117] width 1215 height 2984
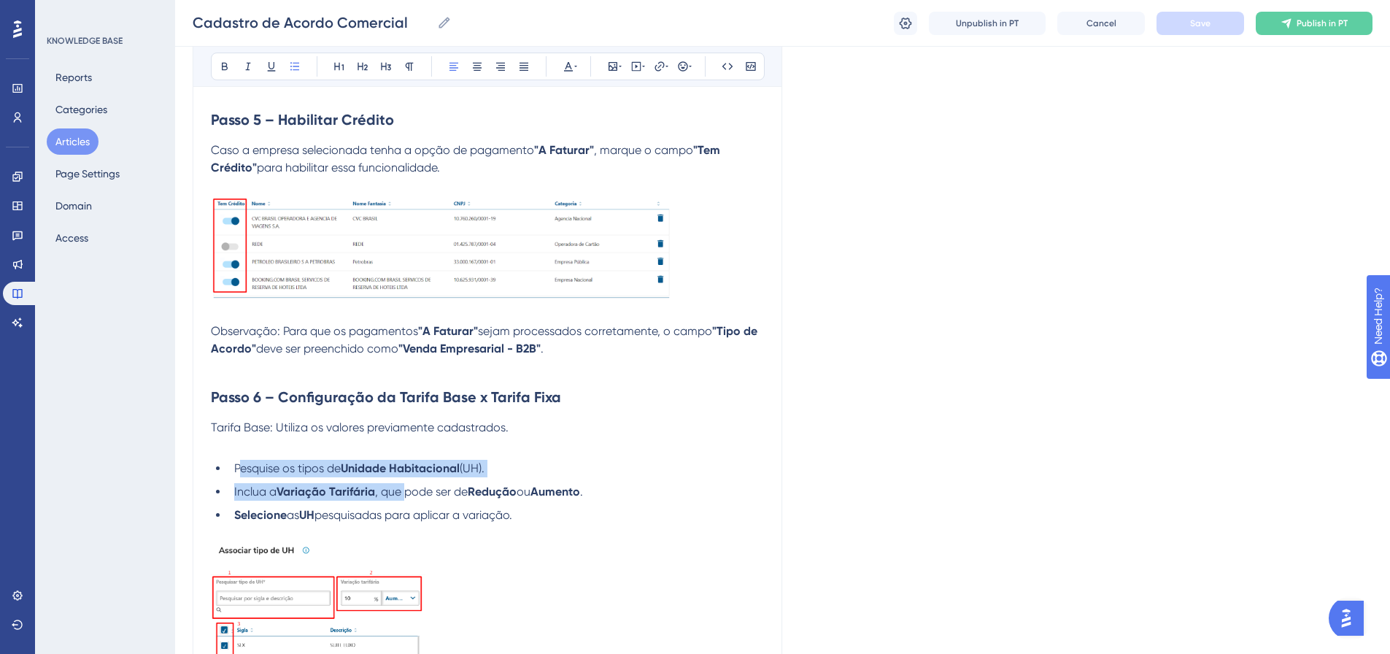
drag, startPoint x: 239, startPoint y: 469, endPoint x: 409, endPoint y: 482, distance: 170.6
click at [405, 482] on ul "Pesquise os tipos de Unidade Habitacional (UH). Inclua a Variação Tarifária , q…" at bounding box center [487, 492] width 553 height 64
drag, startPoint x: 531, startPoint y: 518, endPoint x: 234, endPoint y: 470, distance: 301.6
click at [234, 470] on ul "Pesquise os tipos de Unidade Habitacional (UH). Inclua a Variação Tarifária , q…" at bounding box center [487, 492] width 553 height 64
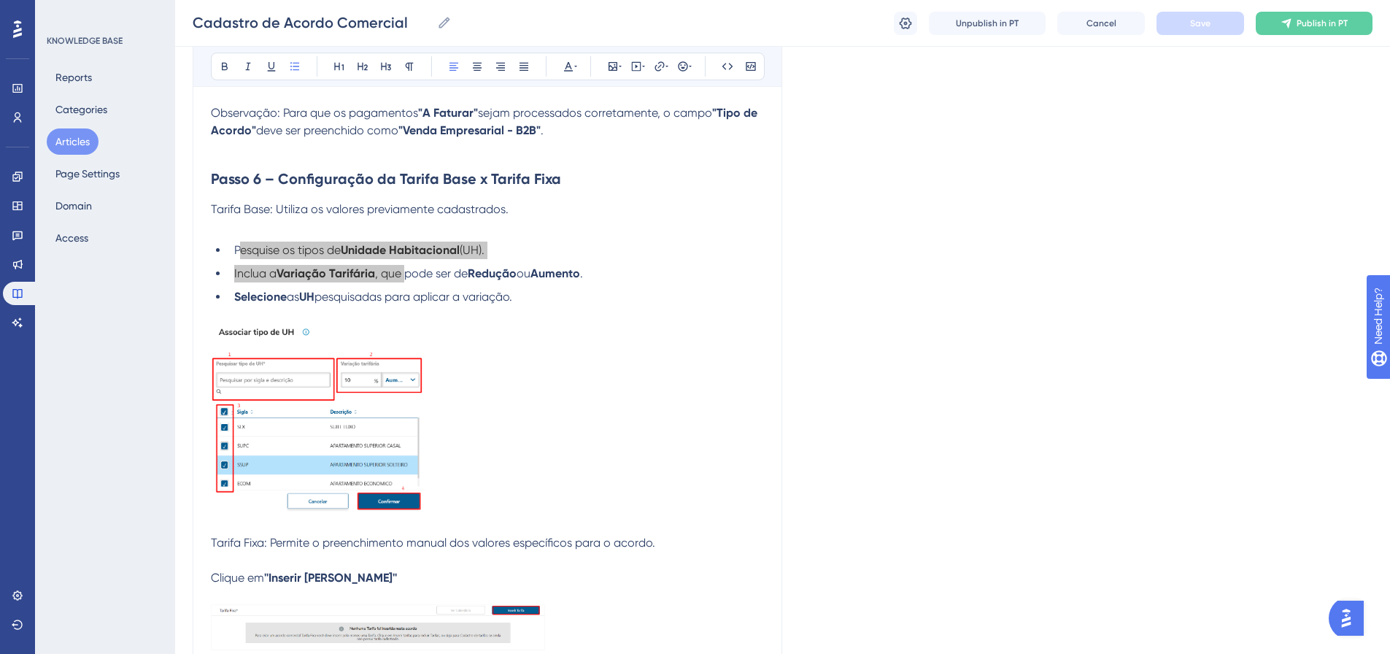
scroll to position [1740, 0]
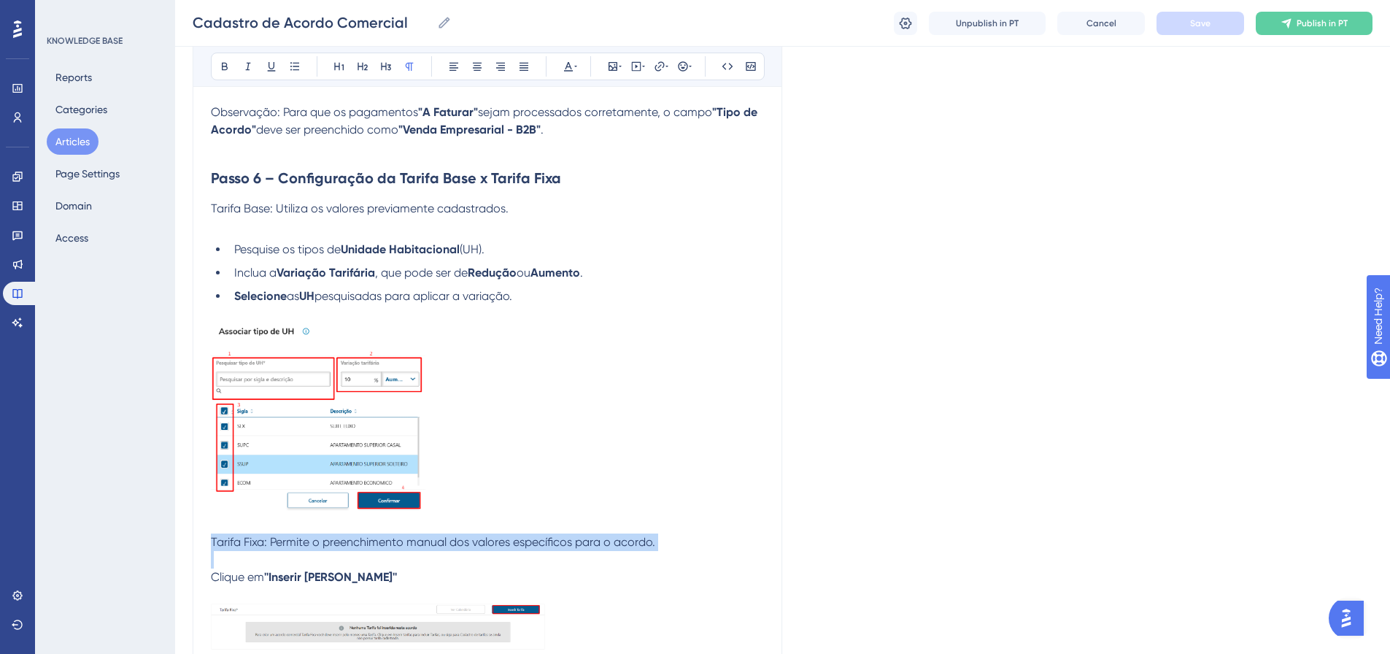
drag, startPoint x: 213, startPoint y: 541, endPoint x: 666, endPoint y: 551, distance: 452.6
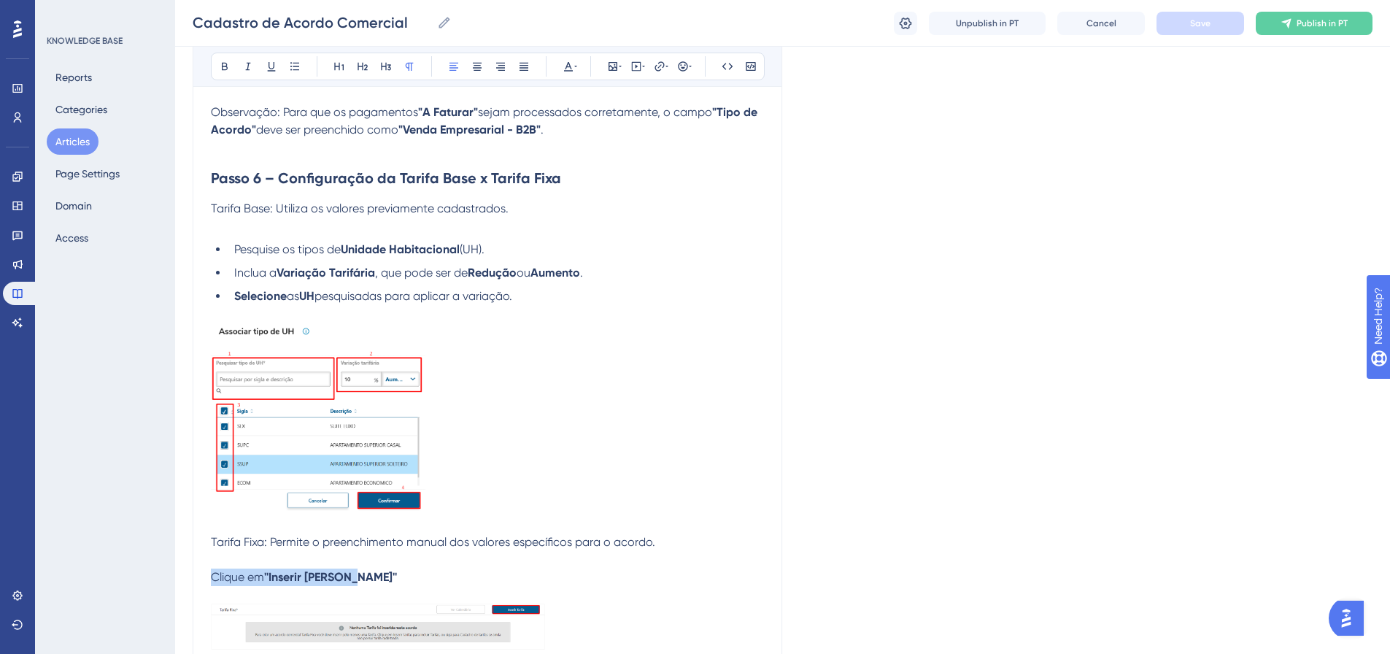
drag, startPoint x: 346, startPoint y: 577, endPoint x: 209, endPoint y: 582, distance: 136.5
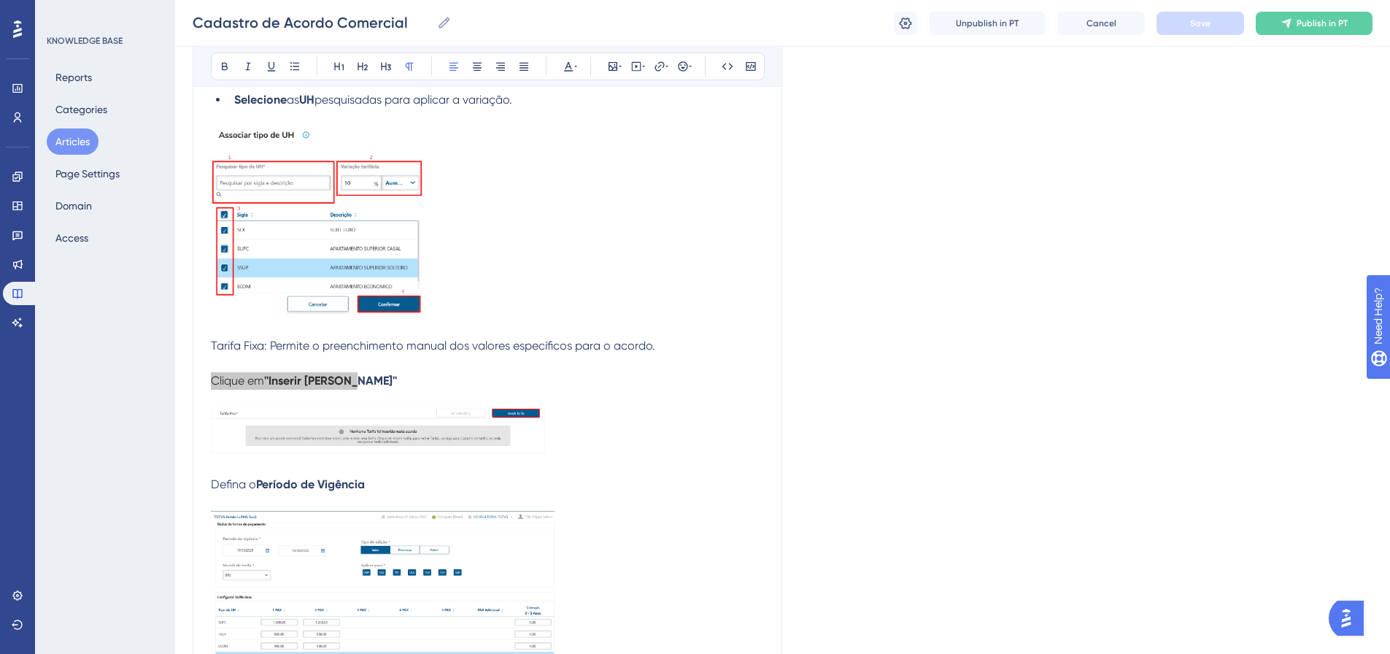
scroll to position [1959, 0]
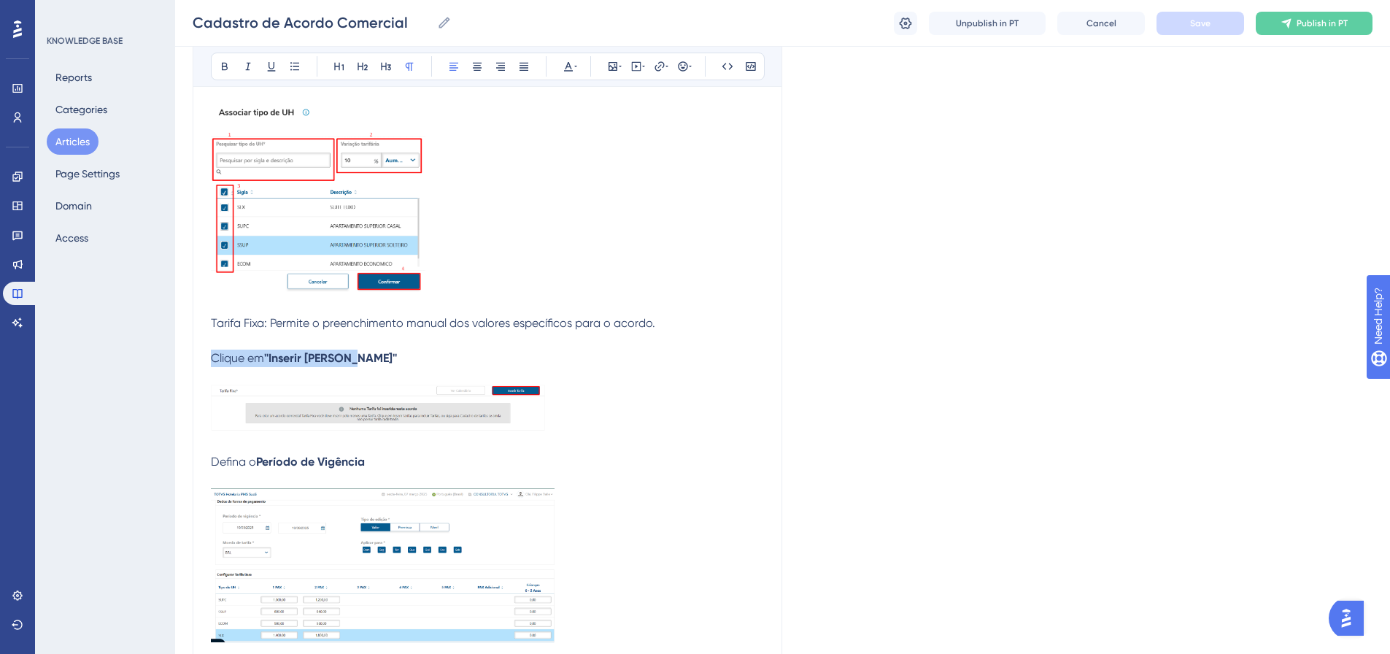
click at [406, 419] on img at bounding box center [380, 408] width 339 height 46
drag, startPoint x: 68, startPoint y: 150, endPoint x: 382, endPoint y: 27, distance: 336.9
click at [68, 150] on button "Articles" at bounding box center [73, 141] width 52 height 26
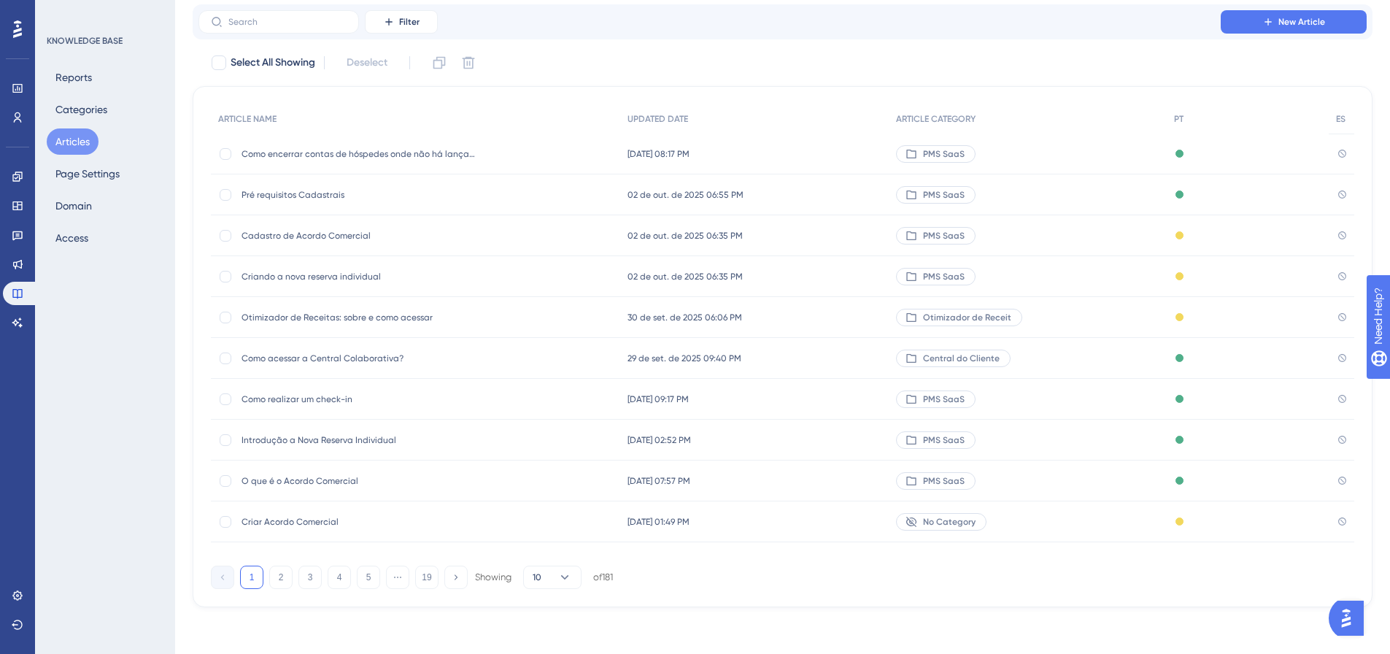
scroll to position [73, 0]
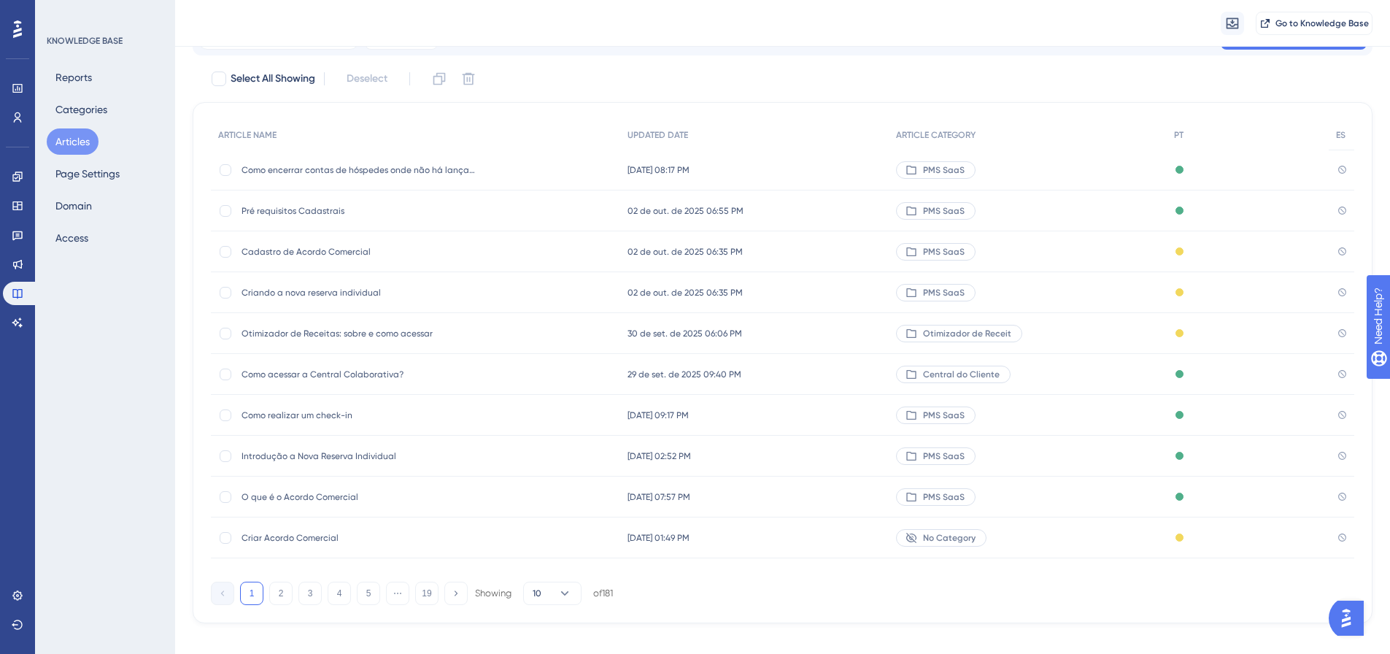
click at [282, 258] on div "Cadastro de Acordo Comercial Cadastro de Acordo Comercial" at bounding box center [359, 251] width 234 height 41
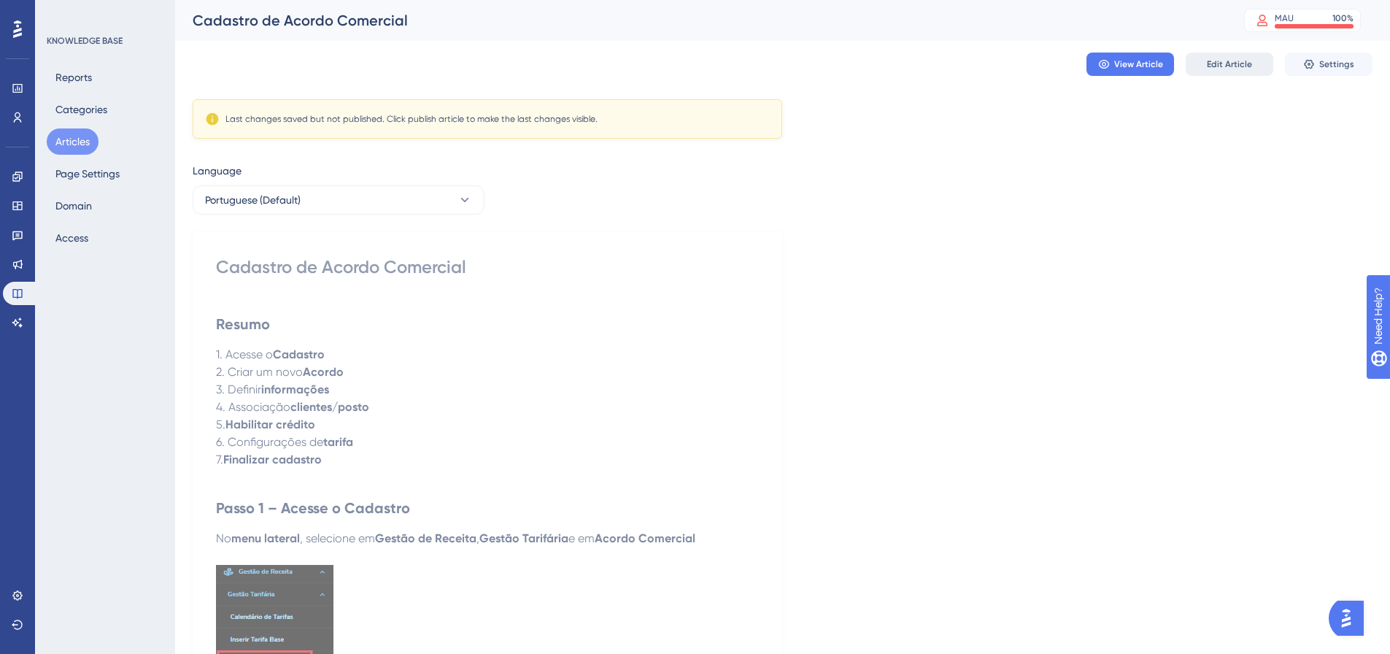
click at [1218, 63] on span "Edit Article" at bounding box center [1229, 64] width 45 height 12
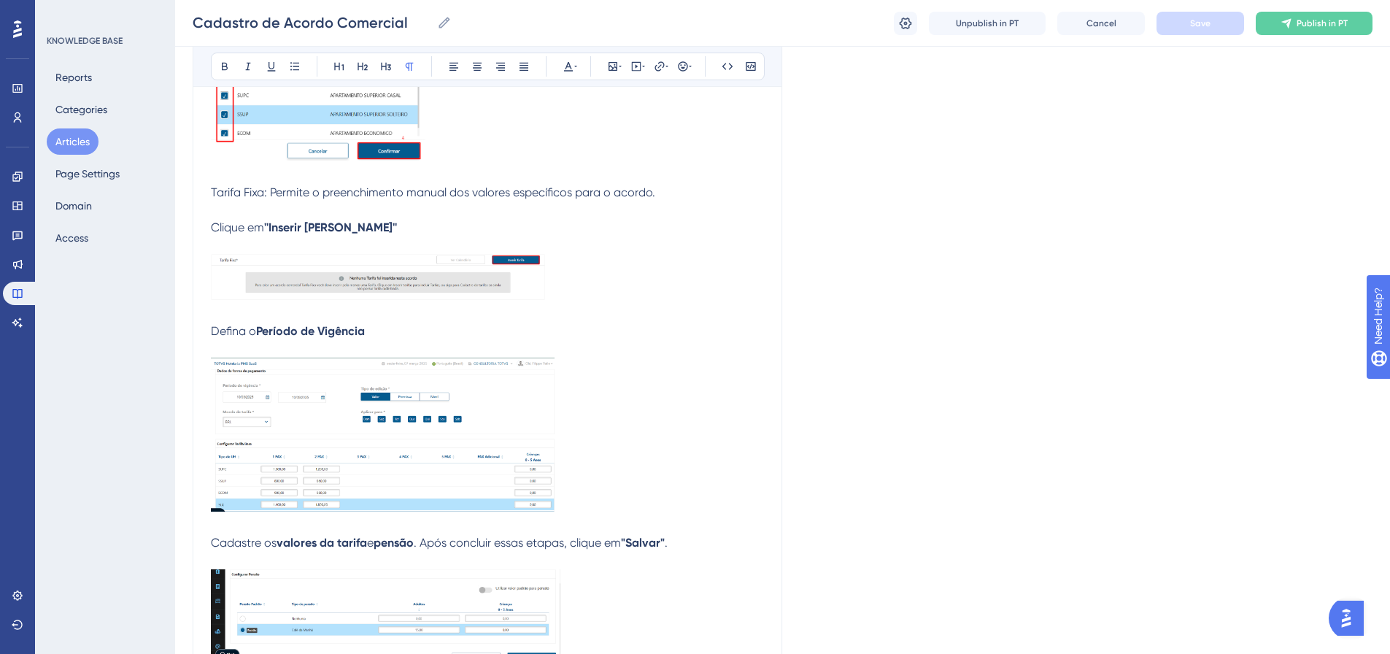
scroll to position [2105, 0]
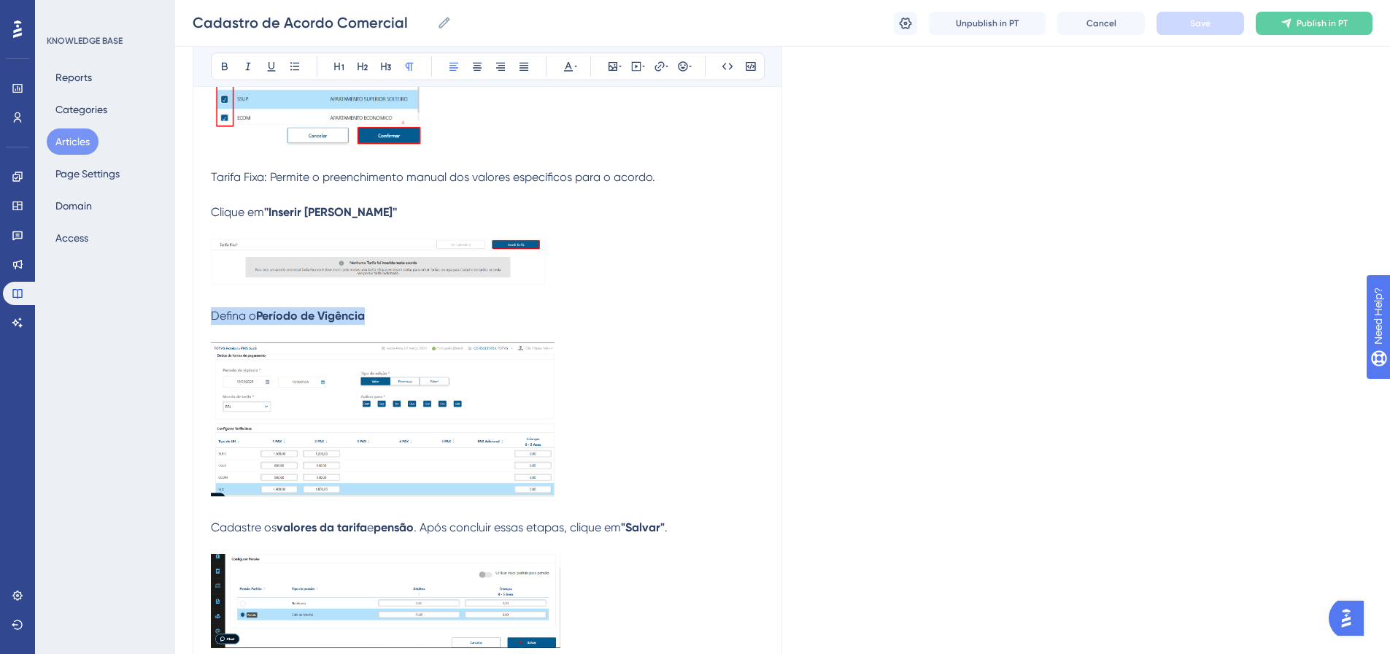
drag, startPoint x: 377, startPoint y: 311, endPoint x: 196, endPoint y: 321, distance: 182.0
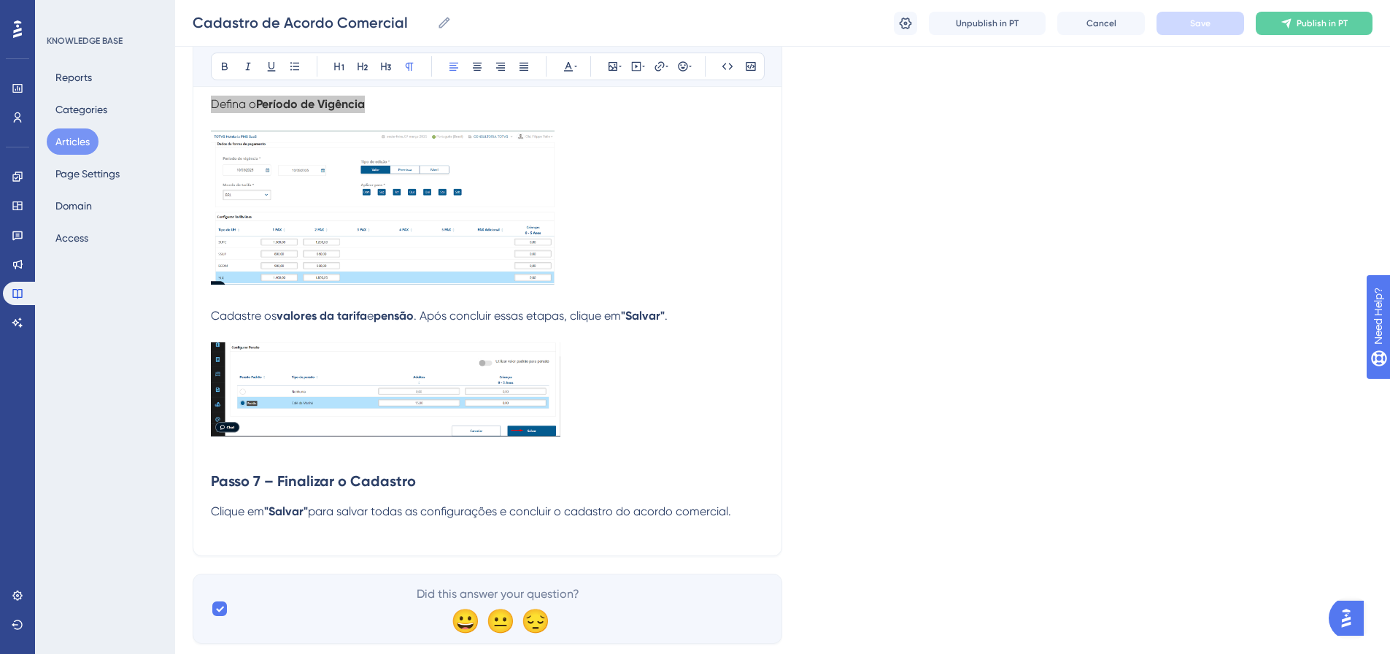
scroll to position [2324, 0]
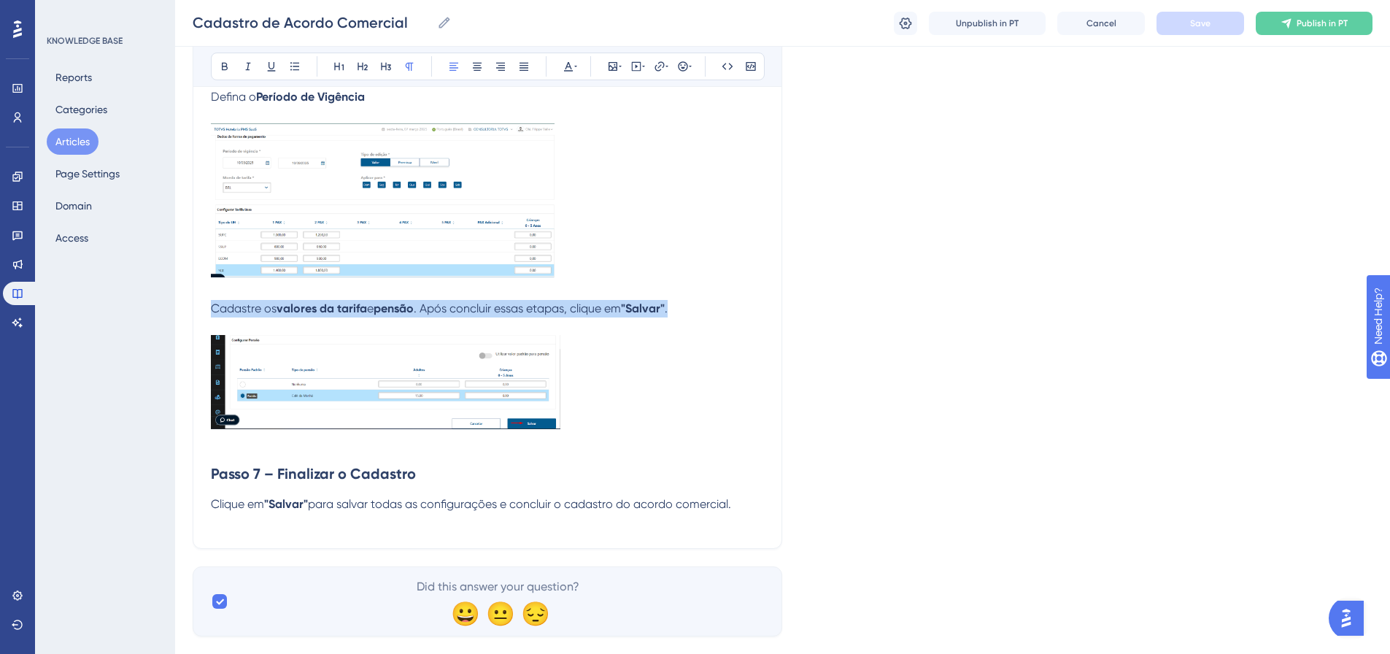
drag, startPoint x: 213, startPoint y: 307, endPoint x: 697, endPoint y: 307, distance: 483.9
click at [697, 307] on p "Cadastre os valores da tarifa e pensão . Após concluir essas etapas, clique em …" at bounding box center [487, 309] width 553 height 18
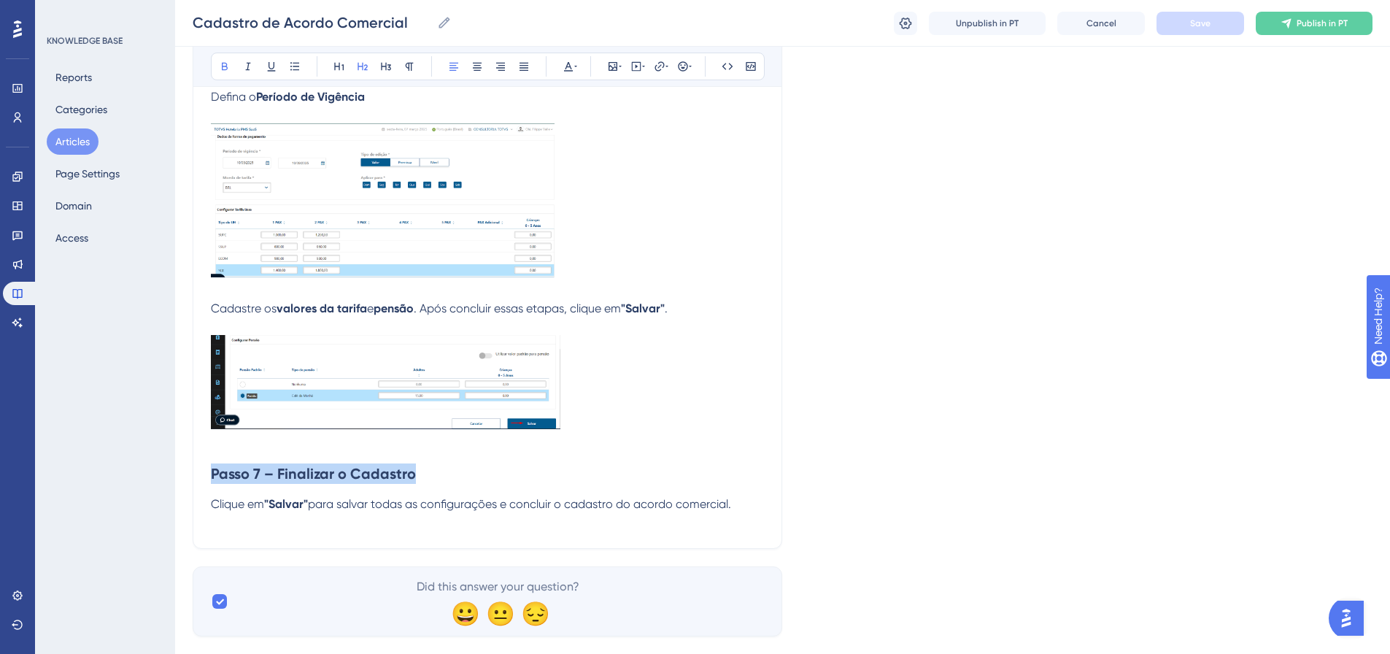
drag, startPoint x: 417, startPoint y: 466, endPoint x: 199, endPoint y: 479, distance: 218.7
drag, startPoint x: 212, startPoint y: 502, endPoint x: 772, endPoint y: 498, distance: 559.8
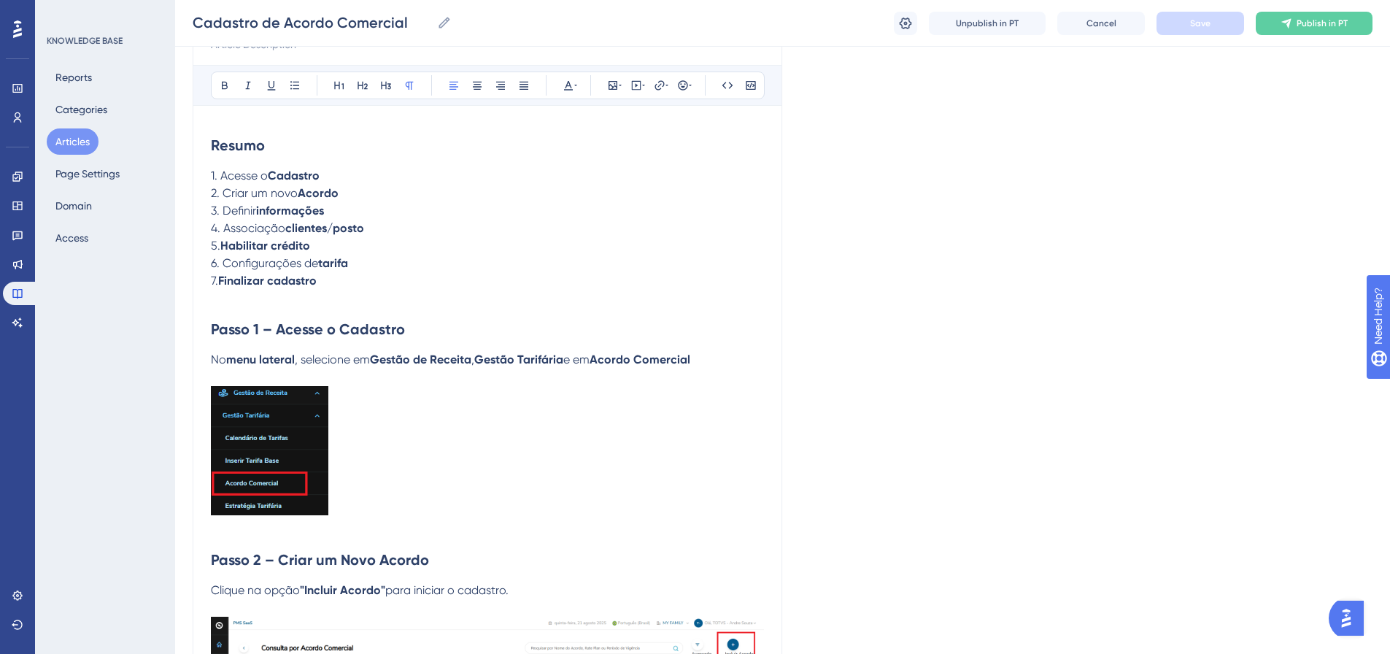
scroll to position [0, 0]
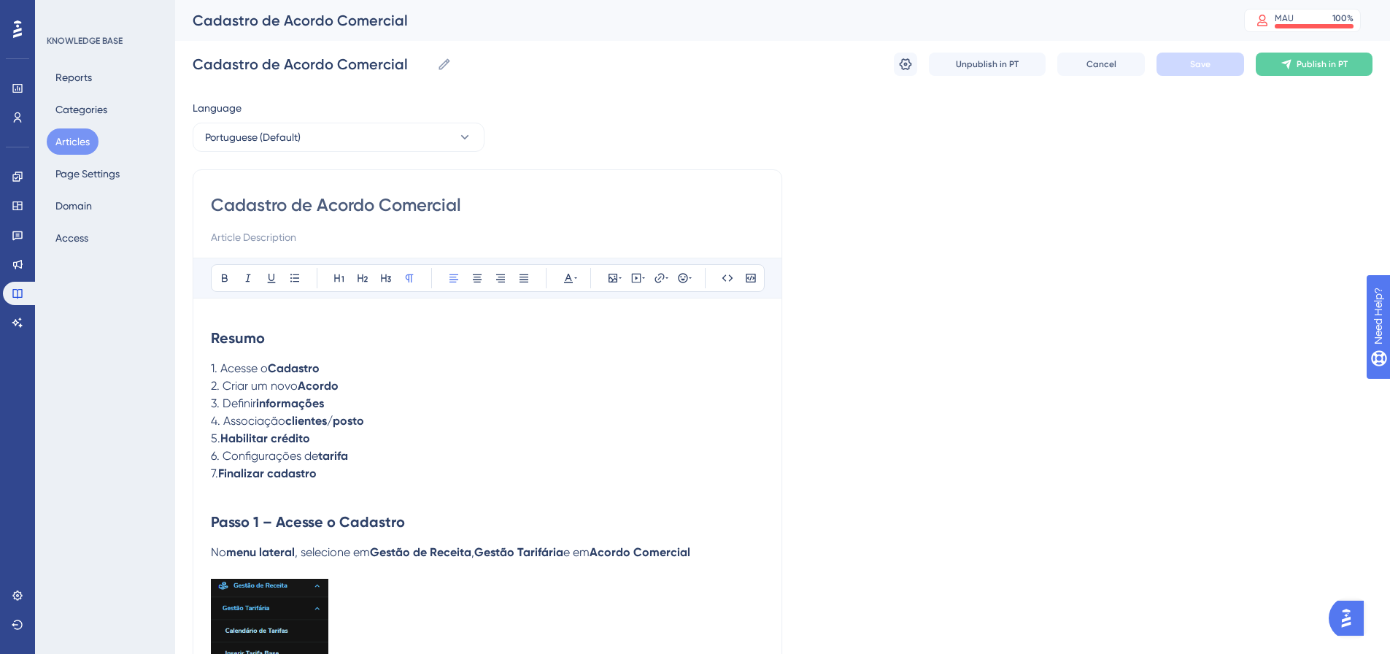
click at [78, 145] on button "Articles" at bounding box center [73, 141] width 52 height 26
